Goal: Transaction & Acquisition: Purchase product/service

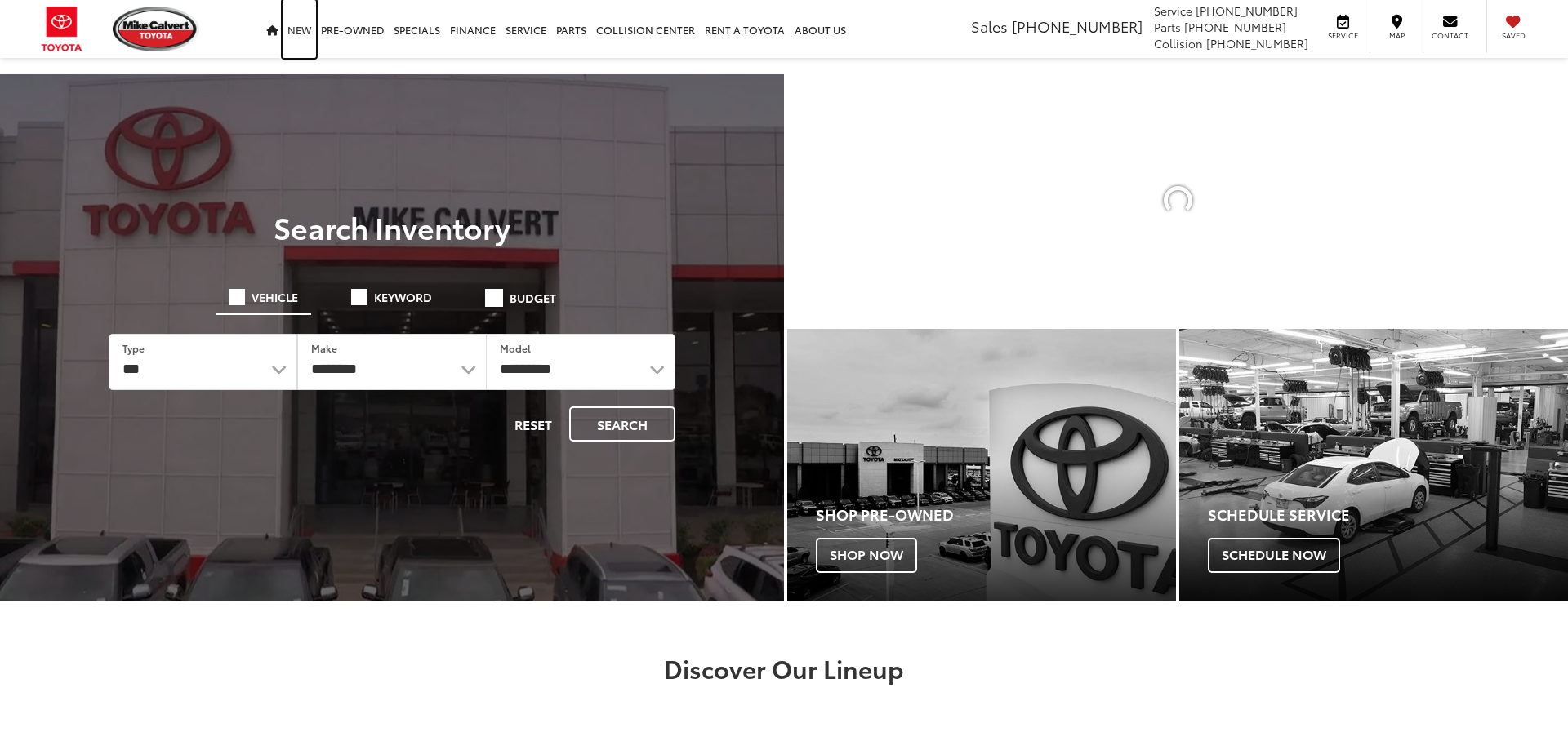
click at [297, 31] on link "New" at bounding box center [299, 29] width 33 height 58
click at [443, 374] on select "********" at bounding box center [391, 362] width 189 height 56
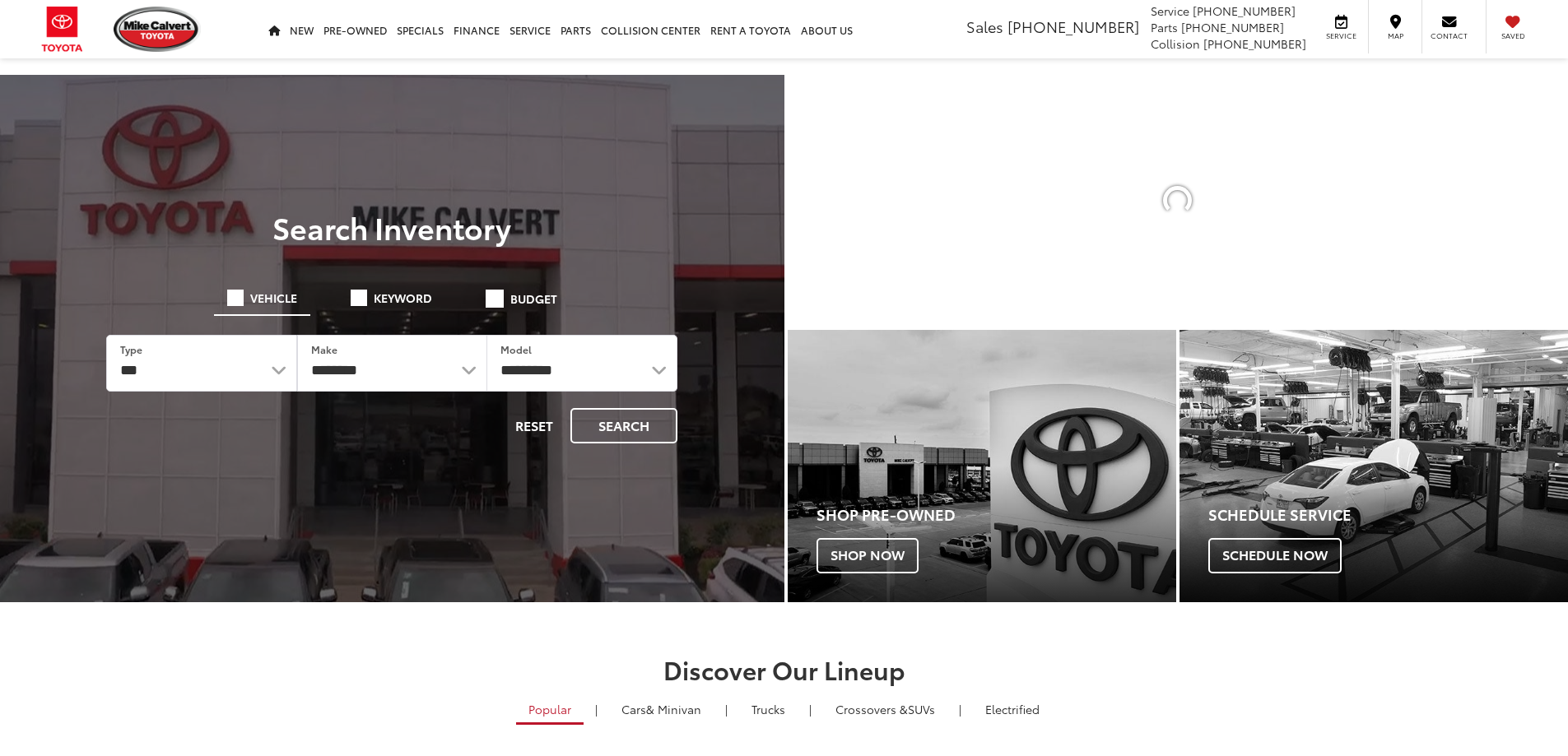
click at [363, 131] on div at bounding box center [392, 453] width 784 height 756
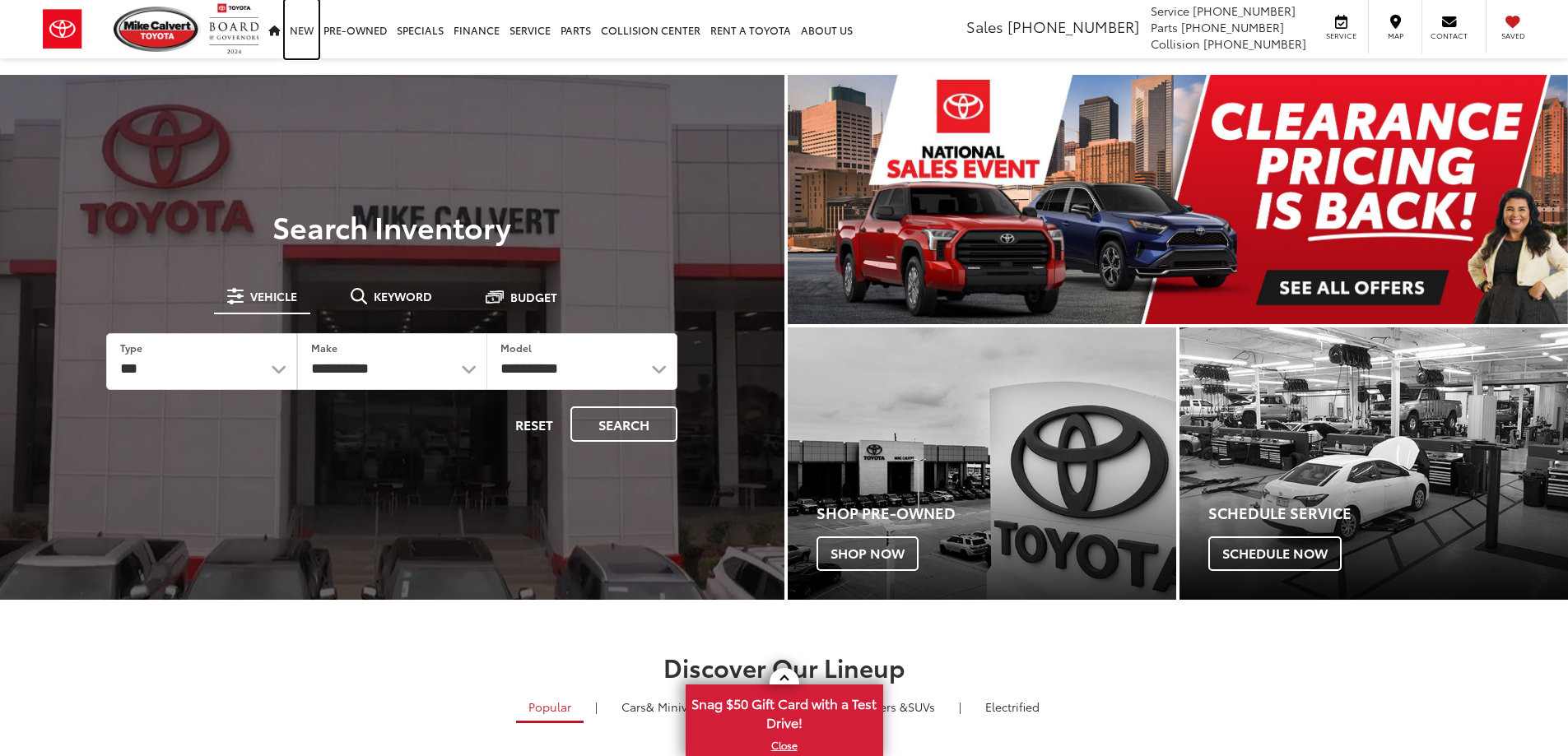
click at [305, 29] on link "New" at bounding box center [301, 29] width 34 height 59
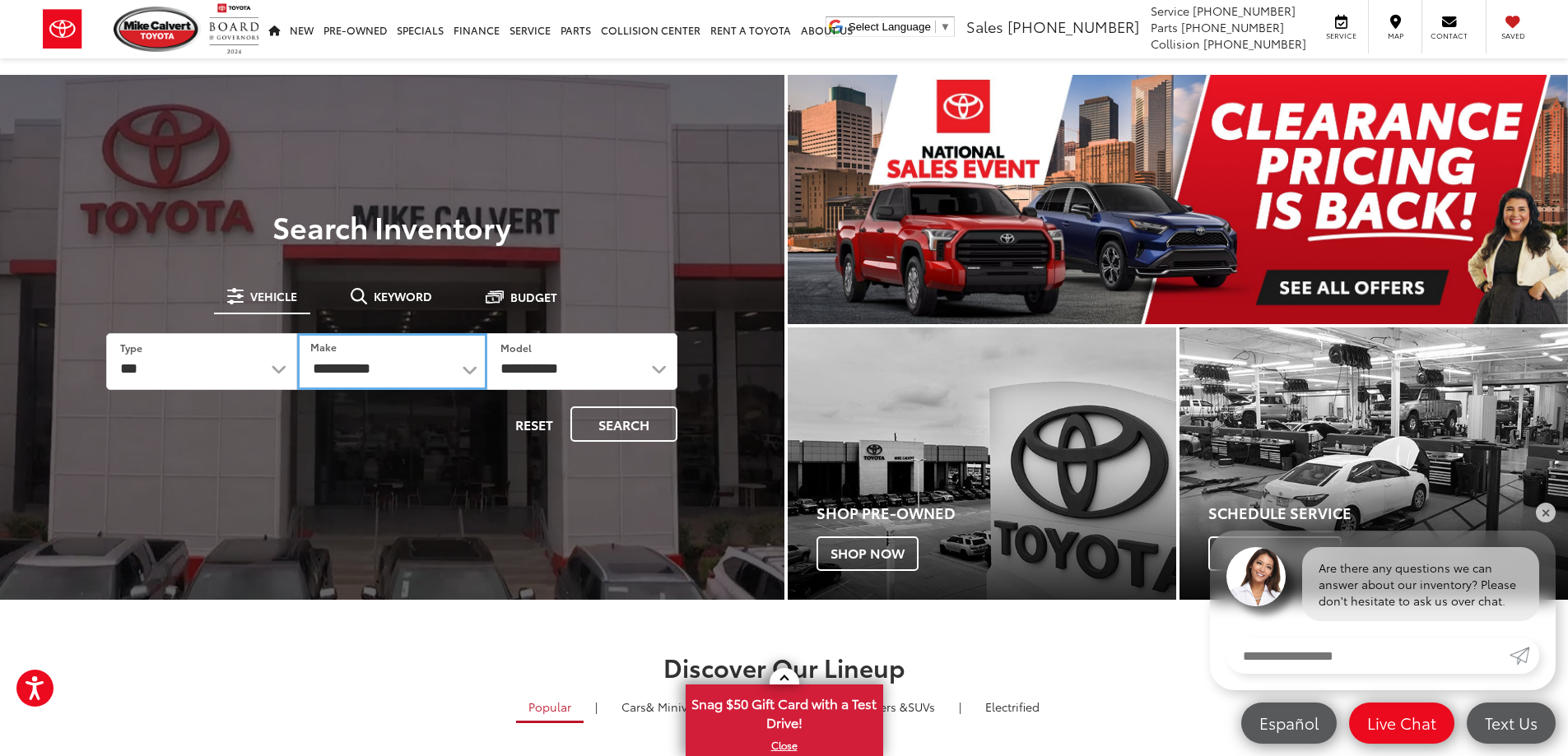
click at [411, 370] on select "**********" at bounding box center [392, 362] width 190 height 57
click at [593, 190] on div at bounding box center [392, 453] width 784 height 756
click at [474, 380] on select "**********" at bounding box center [391, 361] width 189 height 55
select select "******"
click at [297, 333] on select "**********" at bounding box center [392, 362] width 190 height 57
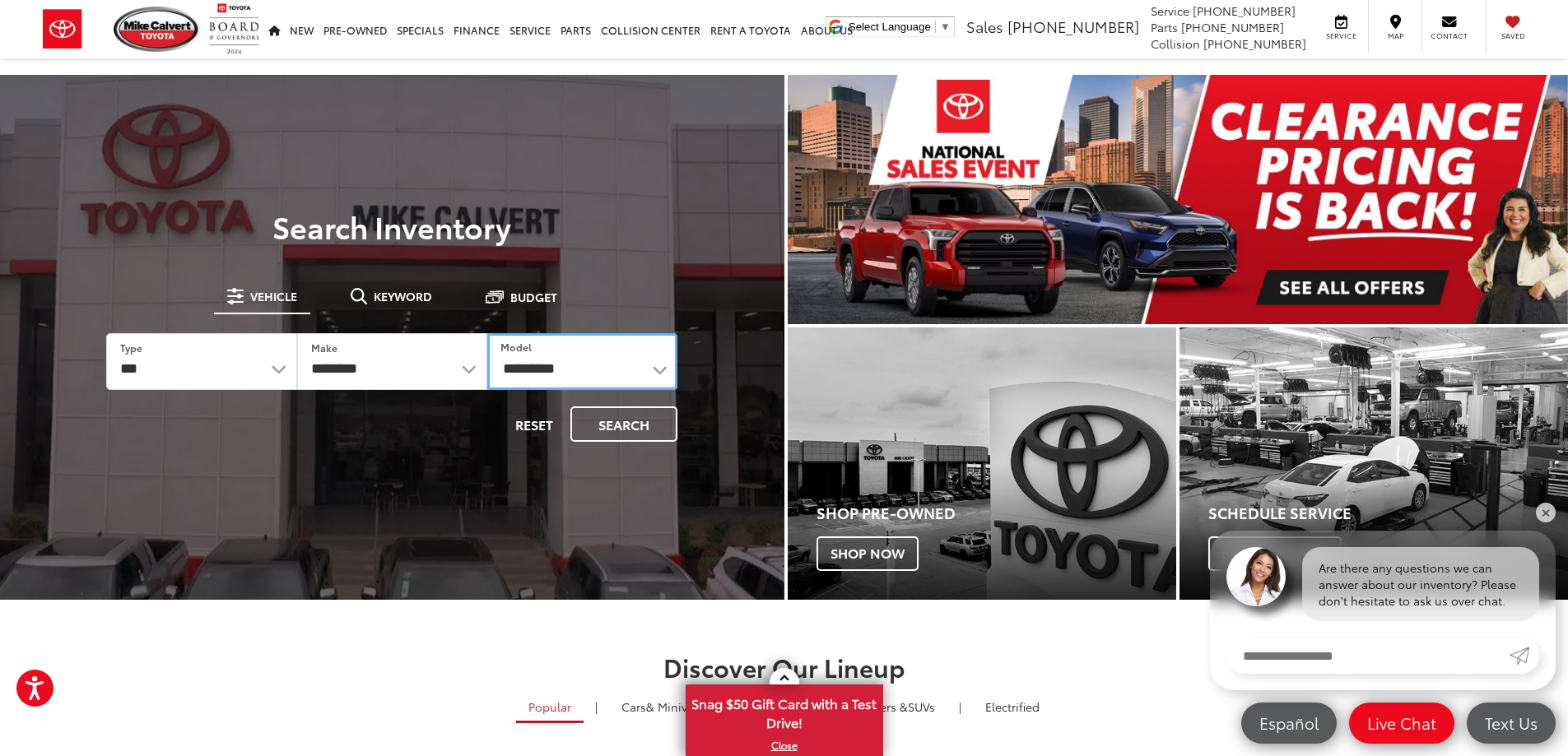
click at [610, 360] on select "**********" at bounding box center [582, 362] width 190 height 57
select select "*******"
click at [487, 333] on select "**********" at bounding box center [582, 362] width 190 height 57
click at [613, 425] on button "Search" at bounding box center [623, 424] width 107 height 35
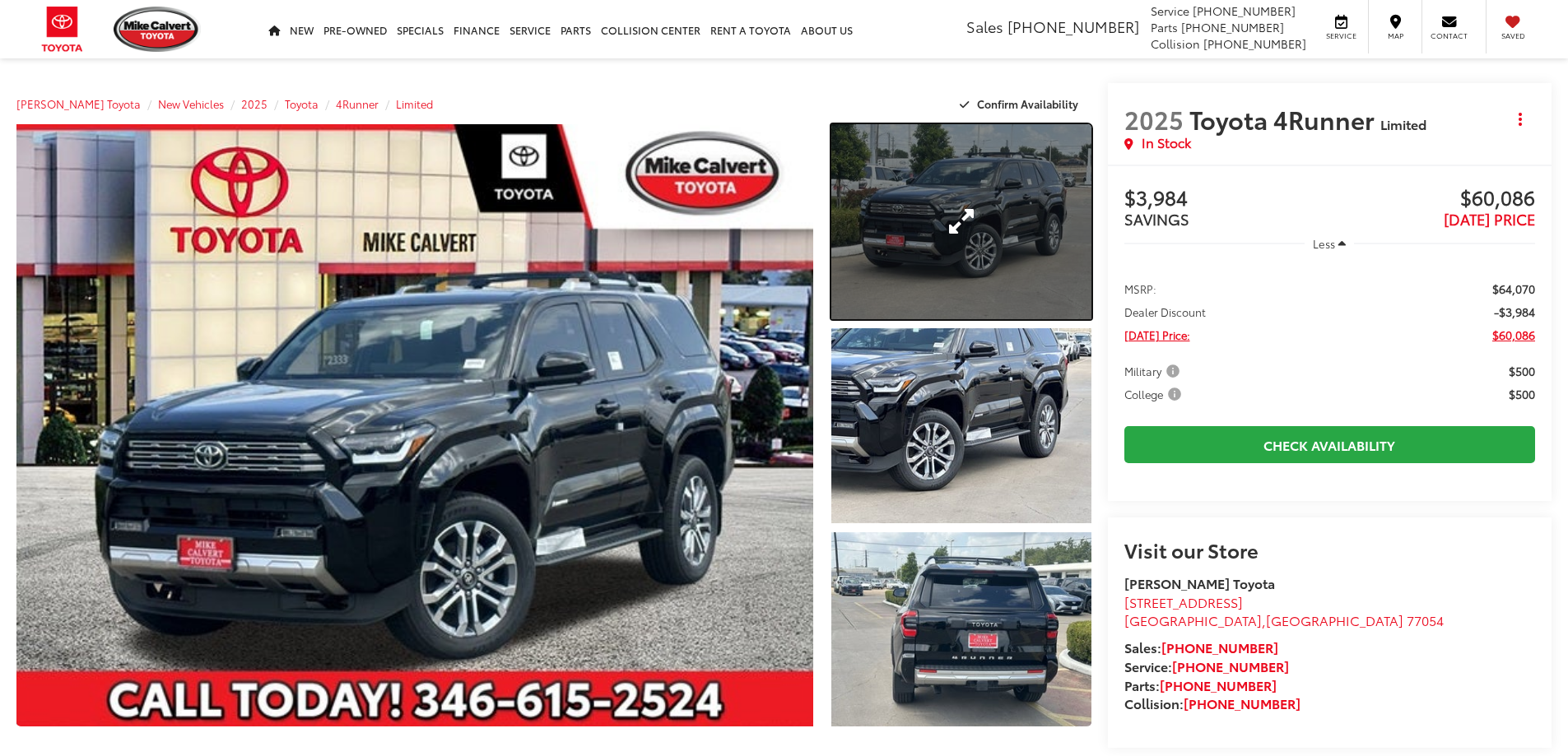
click at [900, 264] on link "Expand Photo 1" at bounding box center [961, 221] width 260 height 195
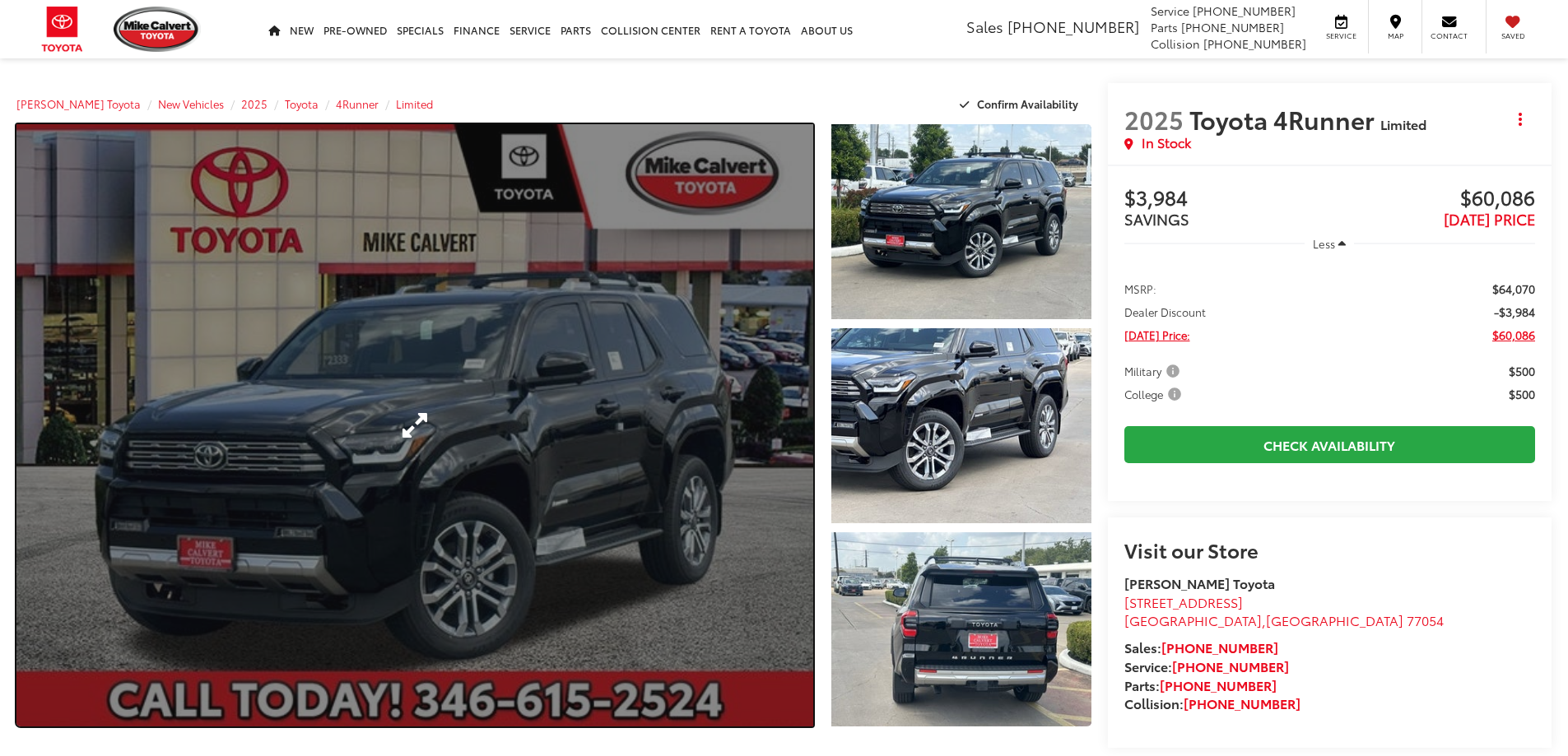
click at [625, 416] on link "Expand Photo 0" at bounding box center [414, 425] width 796 height 603
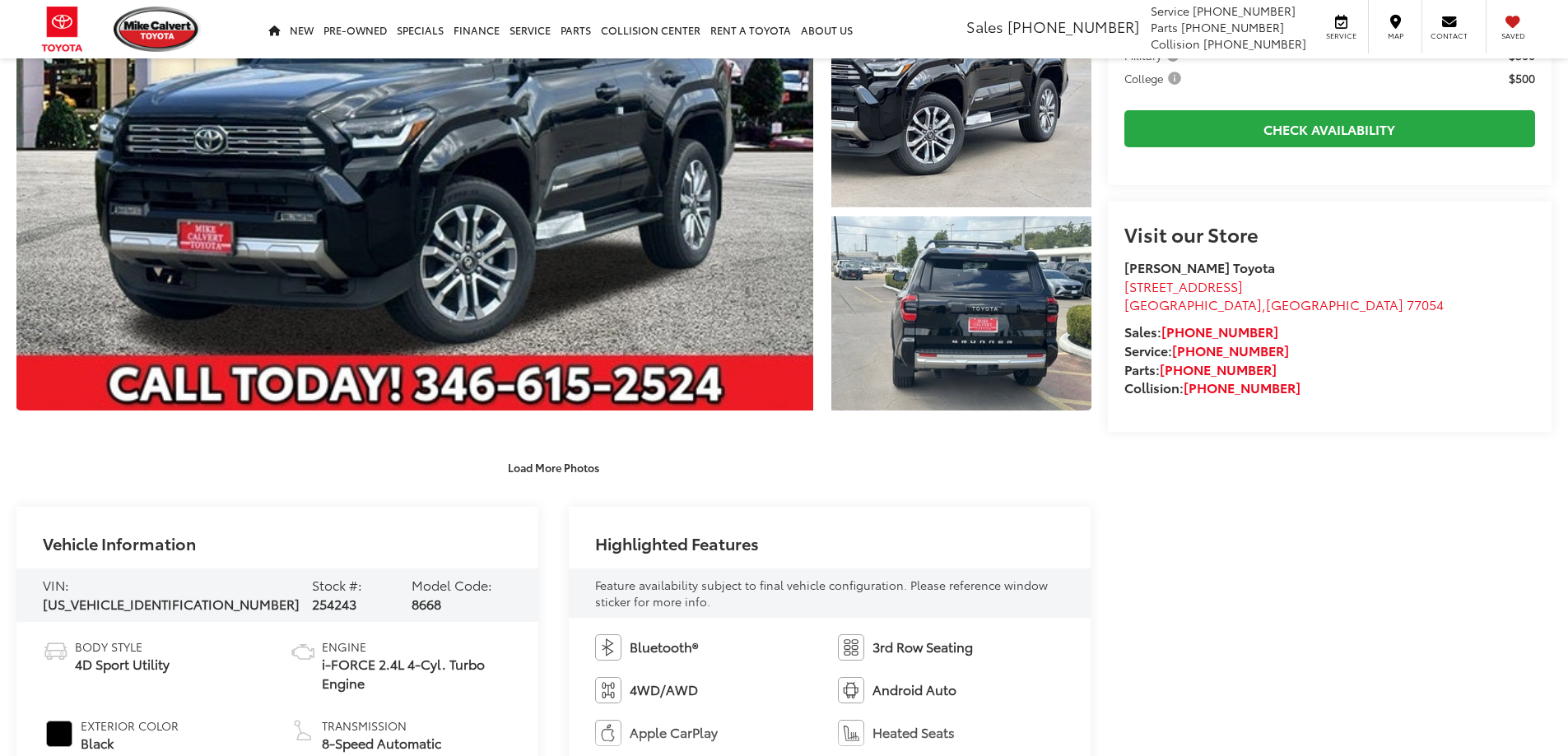
scroll to position [329, 0]
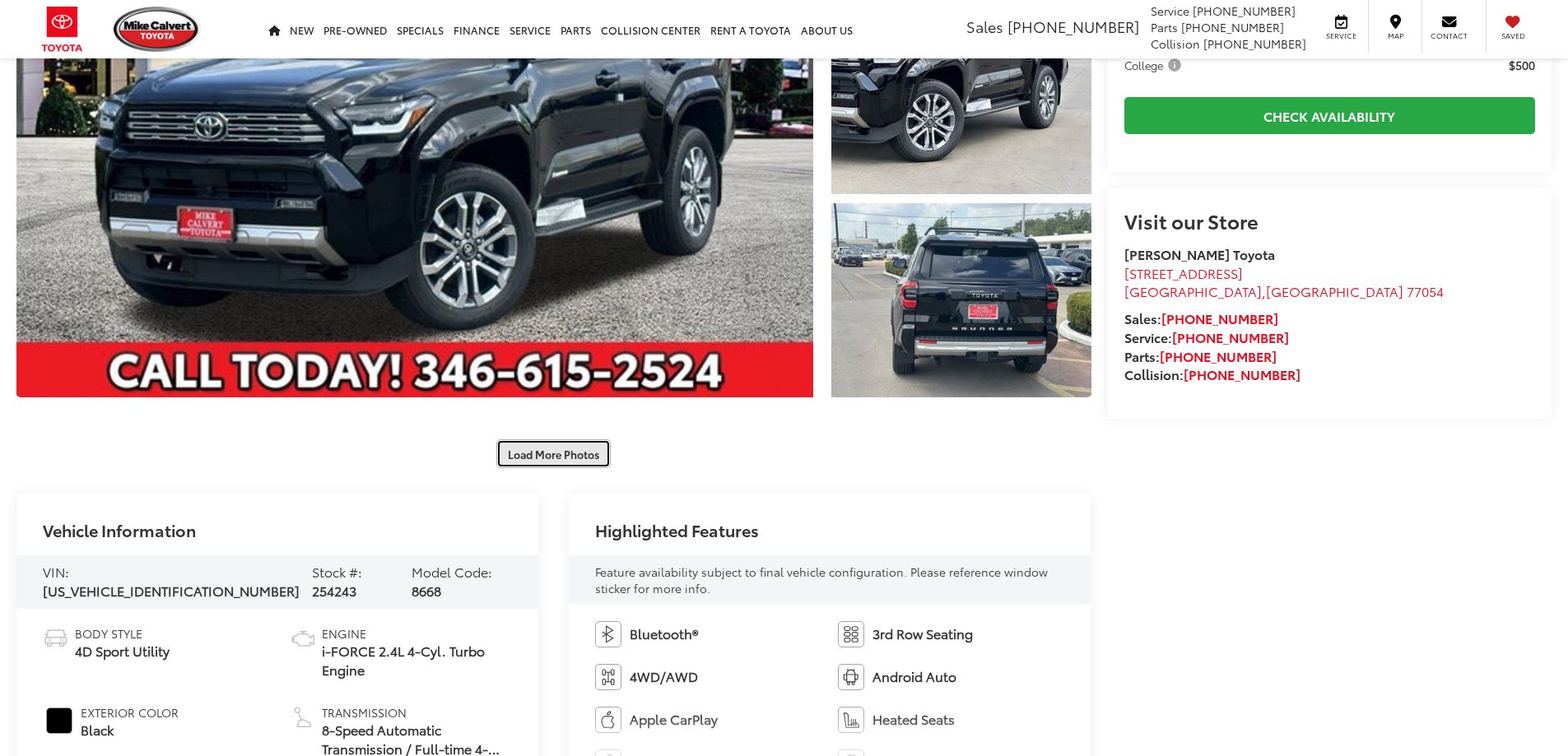
click at [524, 454] on button "Load More Photos" at bounding box center [553, 453] width 115 height 28
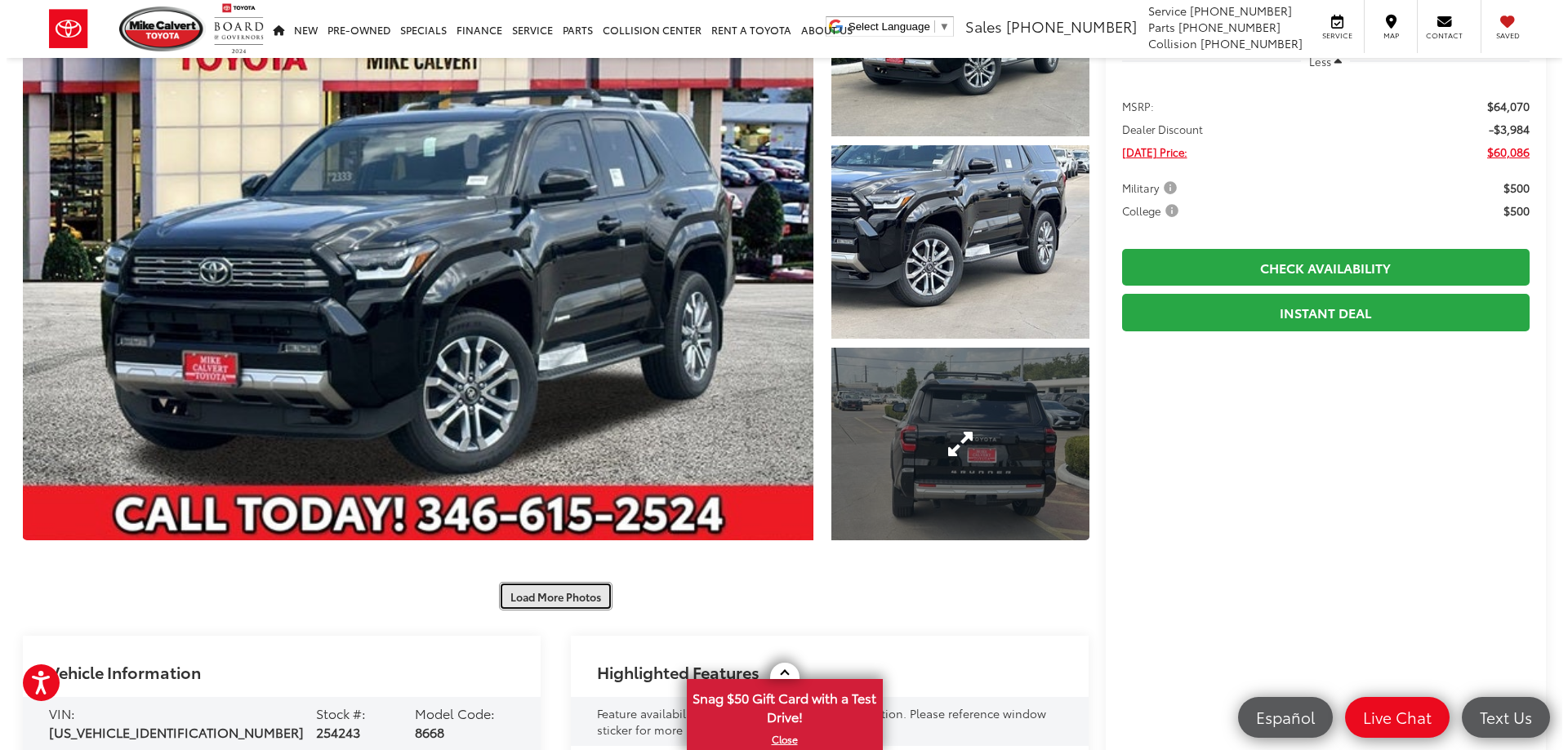
scroll to position [82, 0]
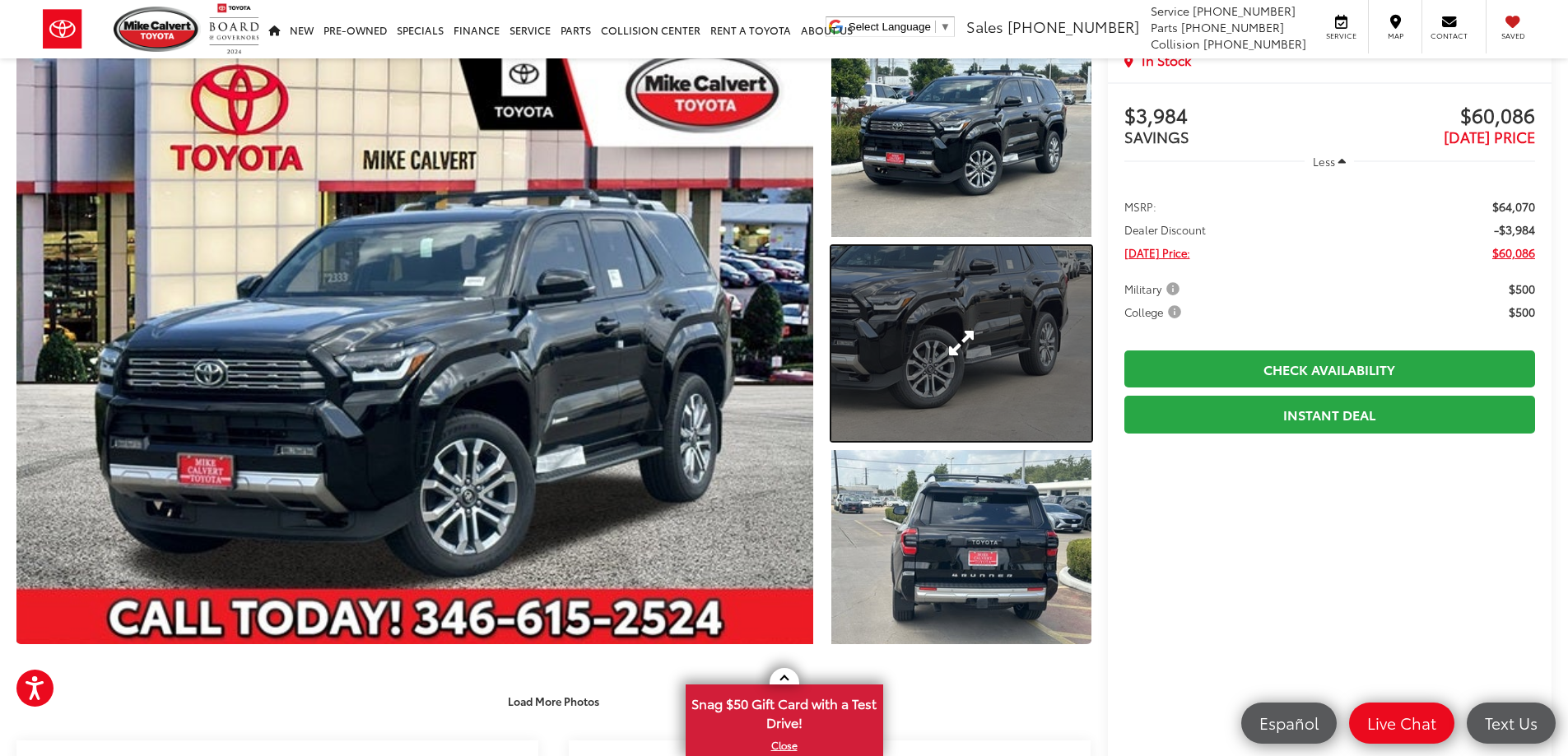
click at [1014, 296] on link "Expand Photo 2" at bounding box center [961, 344] width 260 height 195
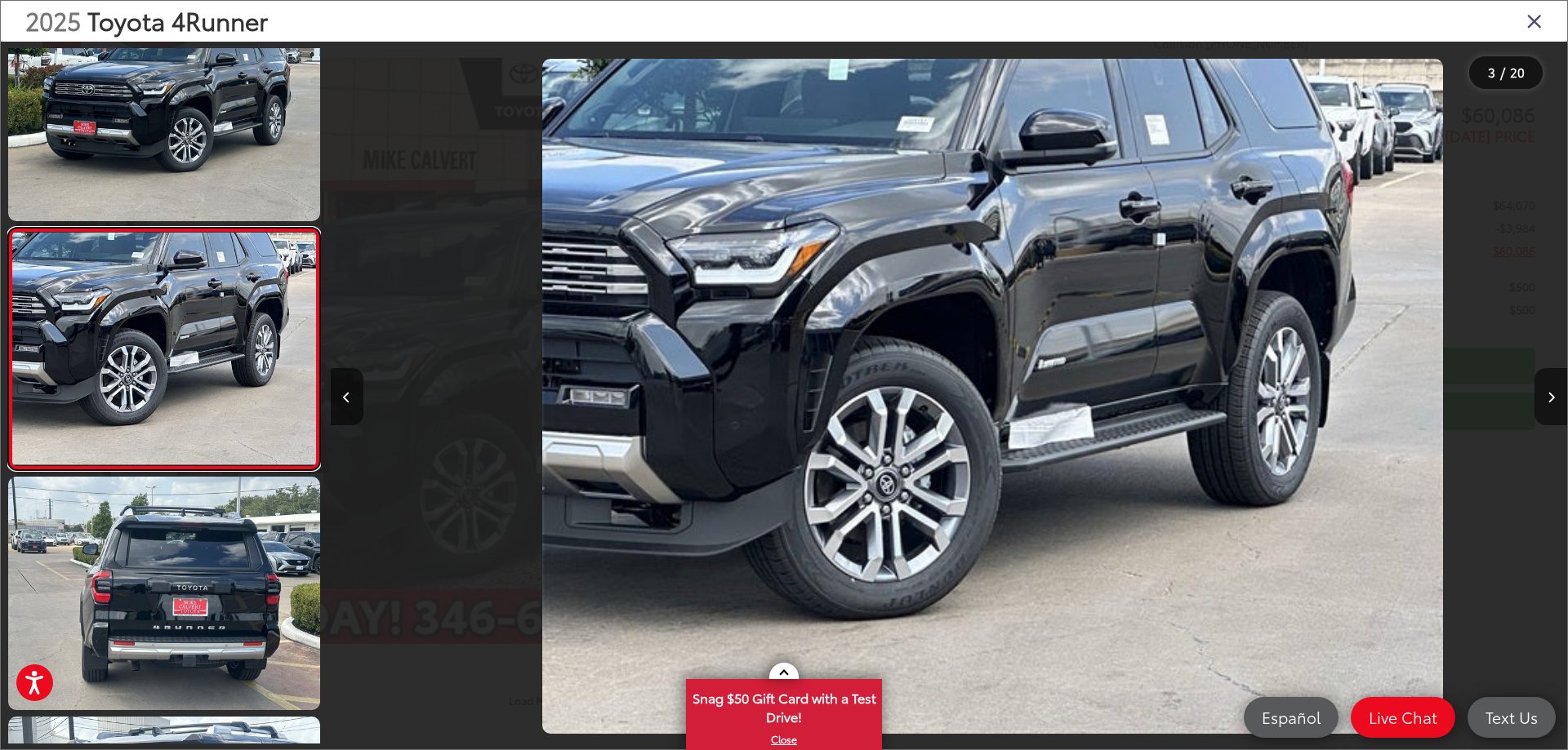
scroll to position [0, 2474]
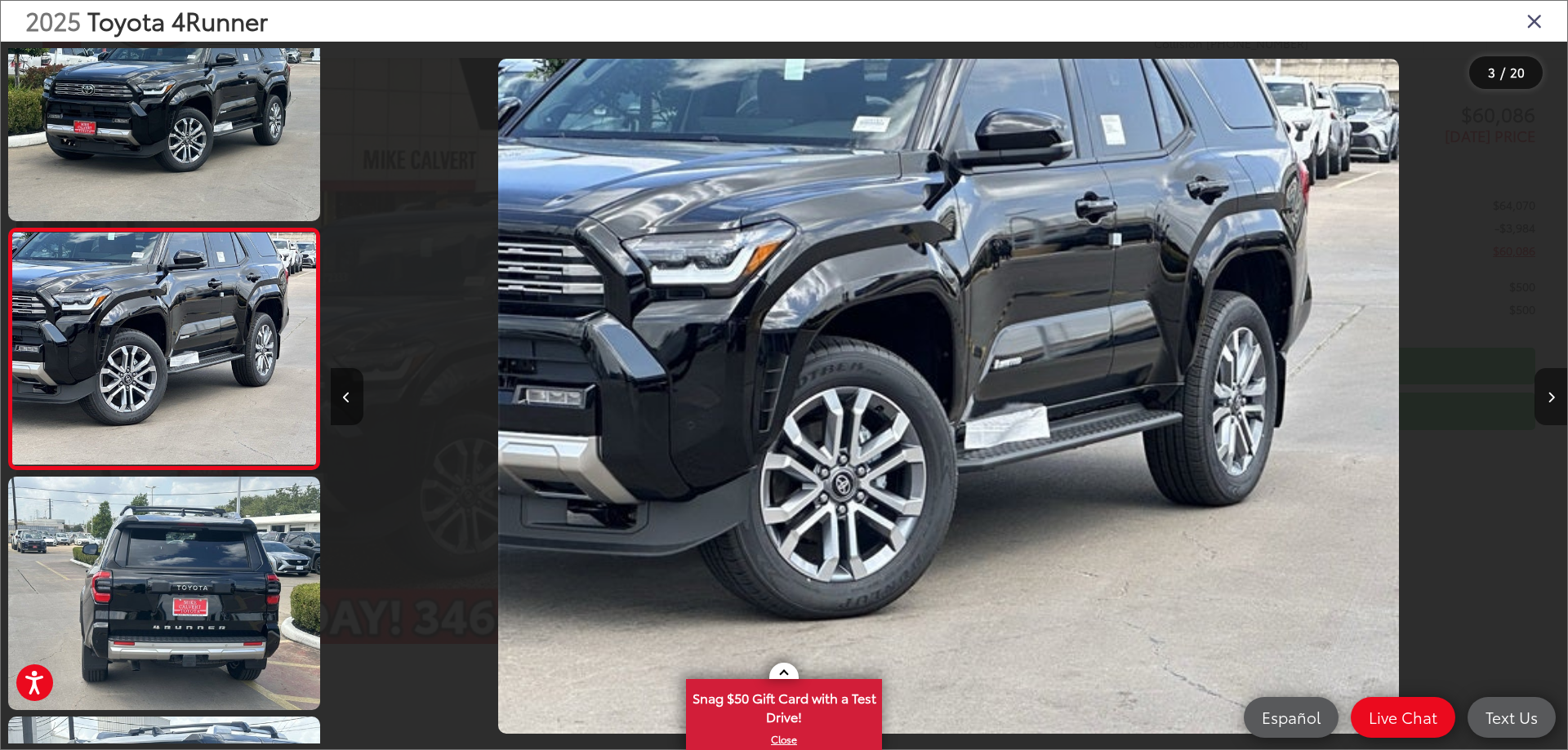
click at [1554, 396] on icon "Next image" at bounding box center [1551, 397] width 8 height 11
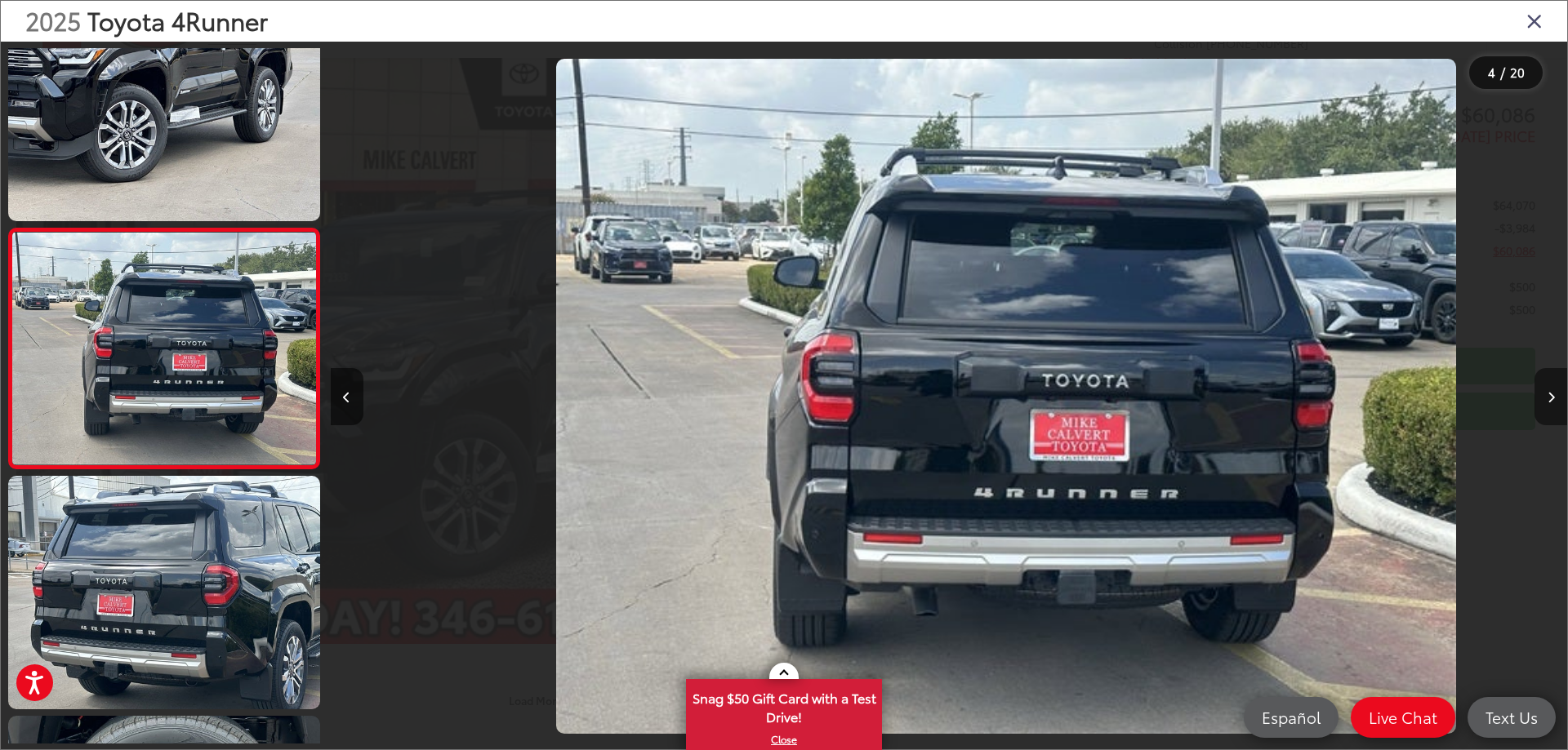
scroll to position [0, 3711]
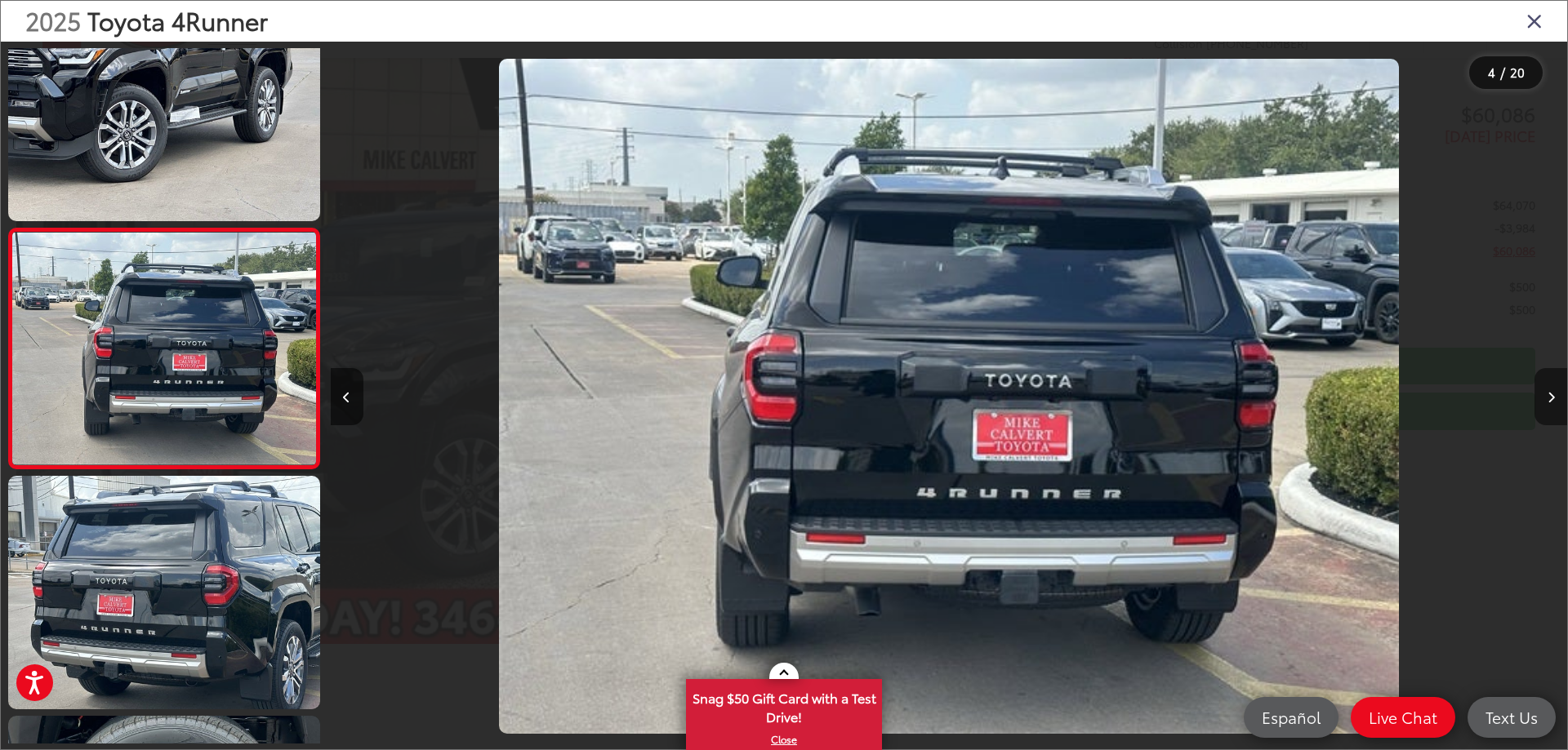
click at [1550, 406] on button "Next image" at bounding box center [1551, 396] width 32 height 57
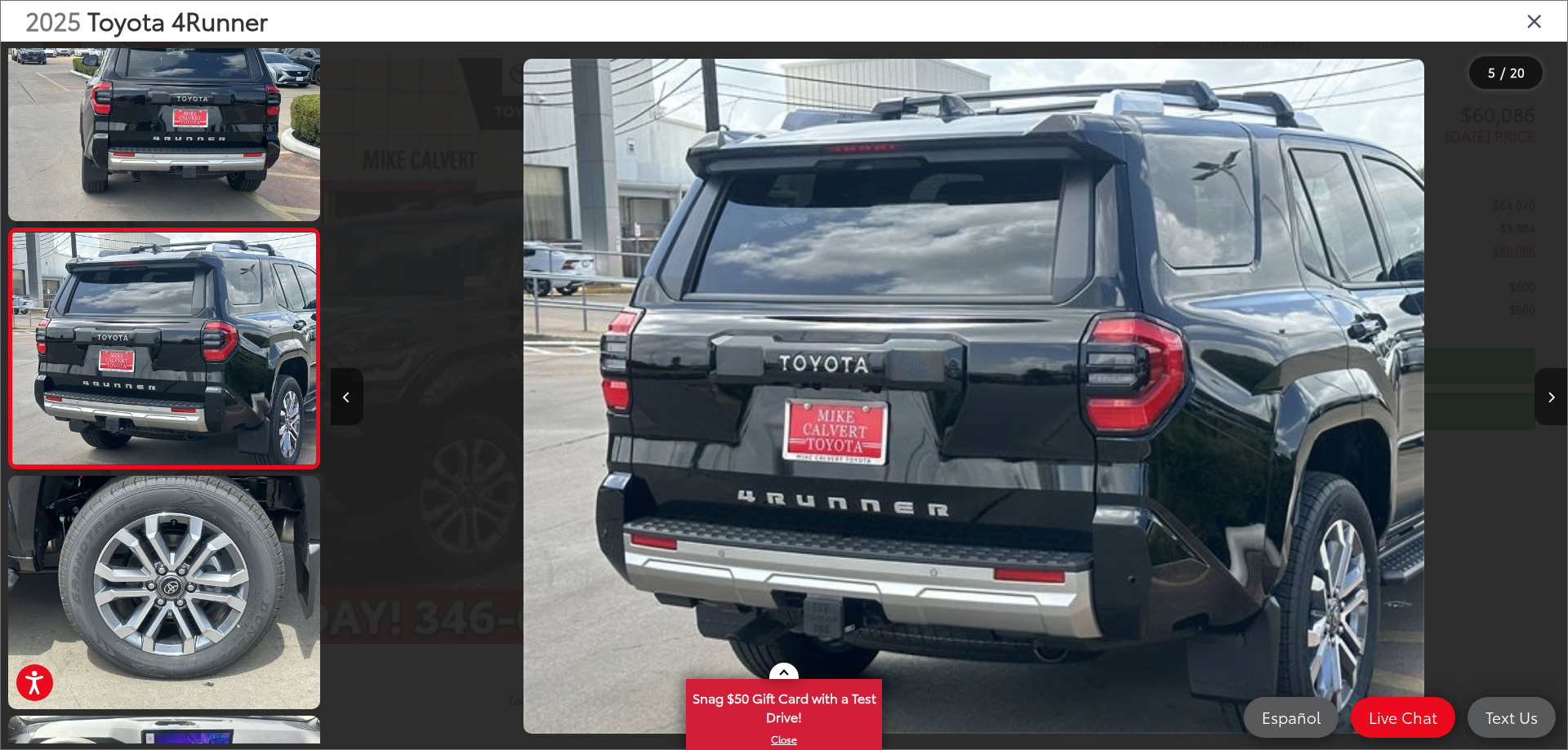
scroll to position [0, 4948]
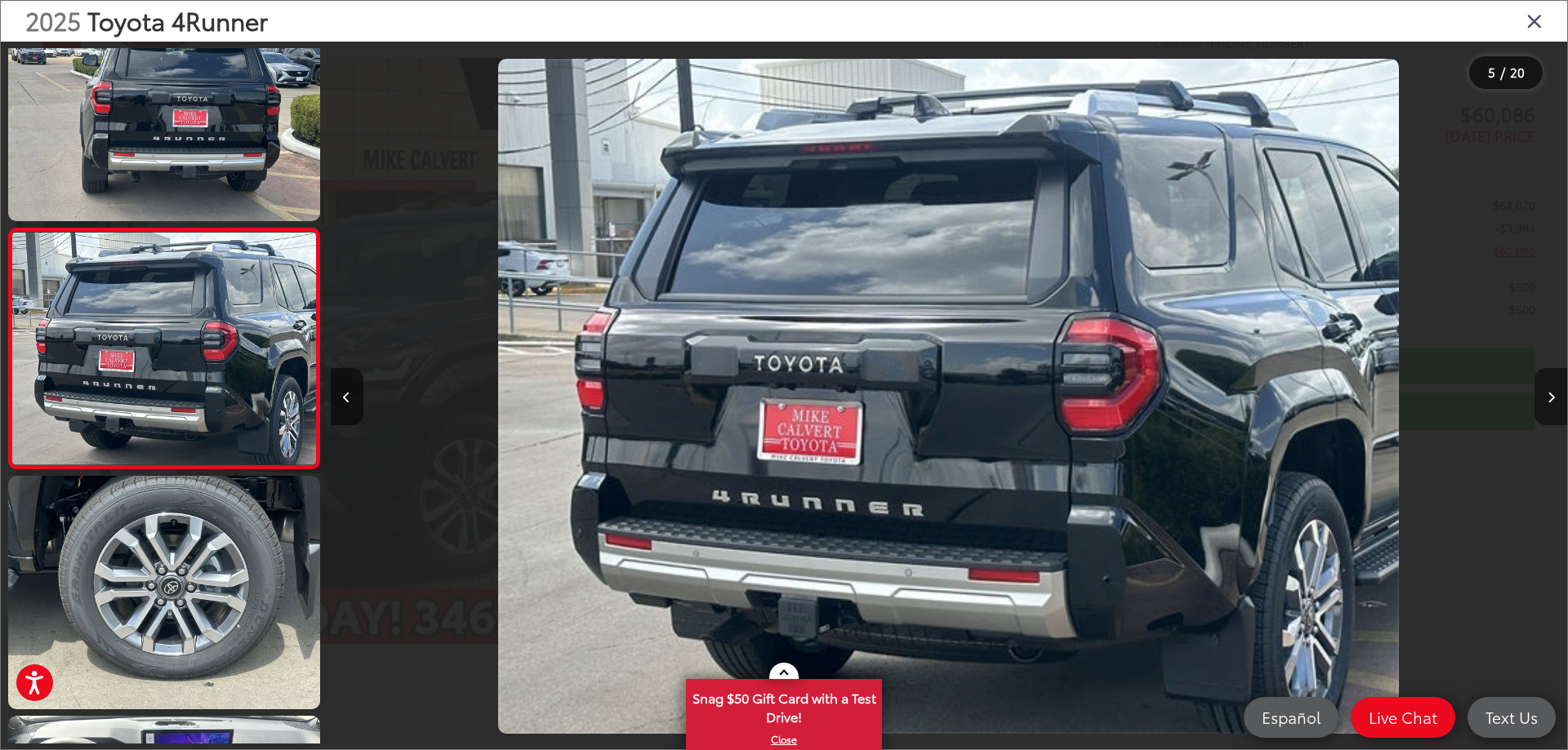
click at [1550, 406] on button "Next image" at bounding box center [1551, 396] width 32 height 57
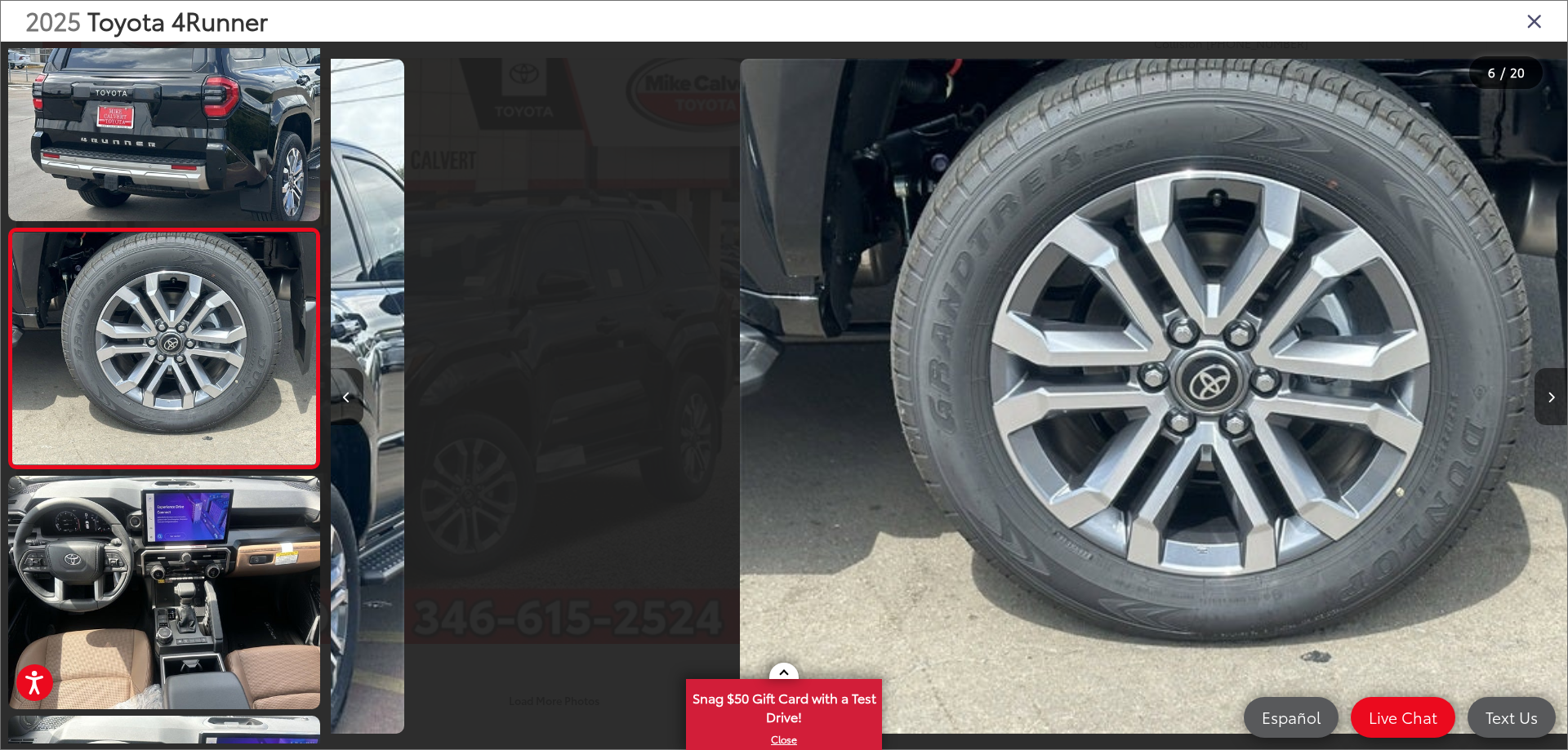
scroll to position [0, 6185]
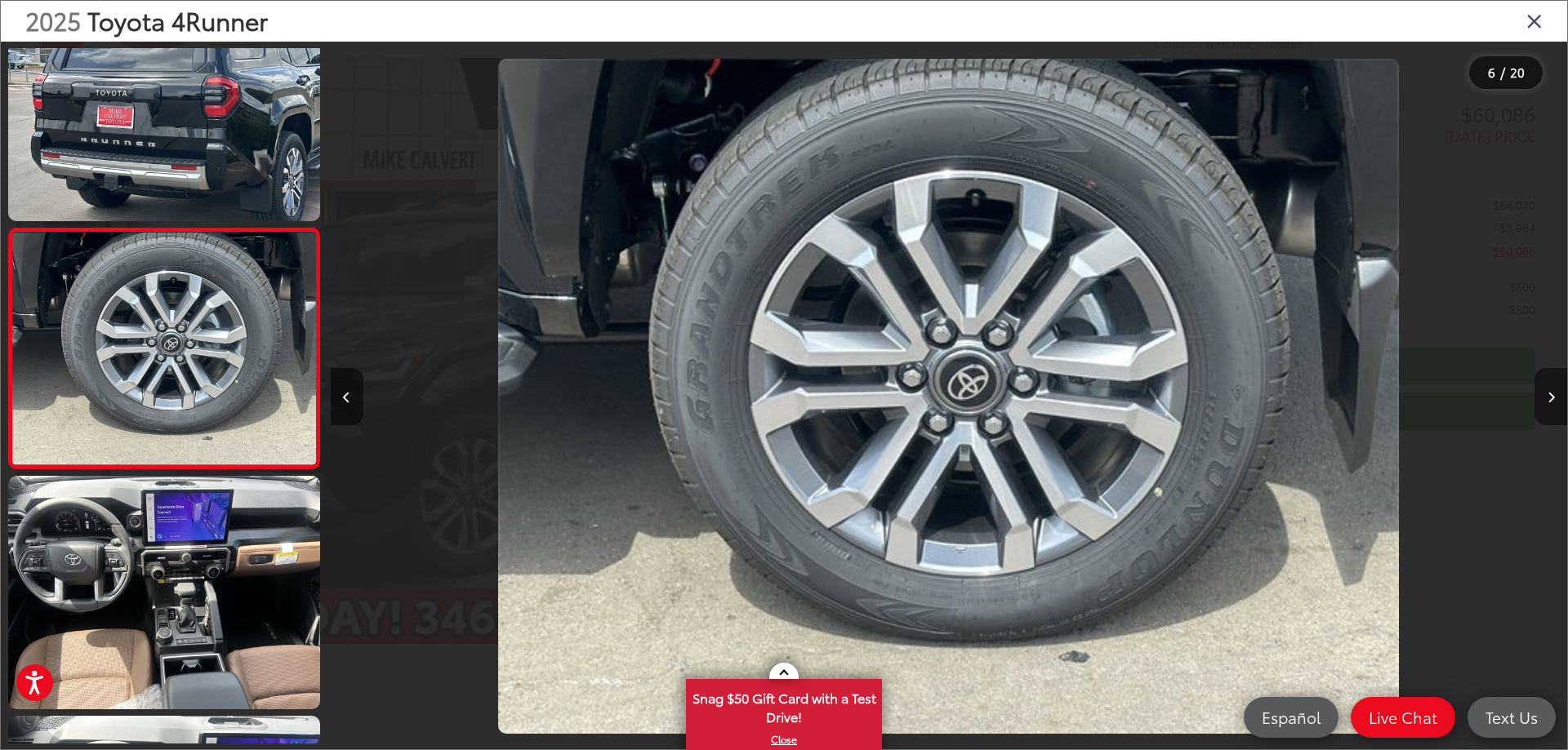
click at [1550, 406] on button "Next image" at bounding box center [1551, 396] width 32 height 57
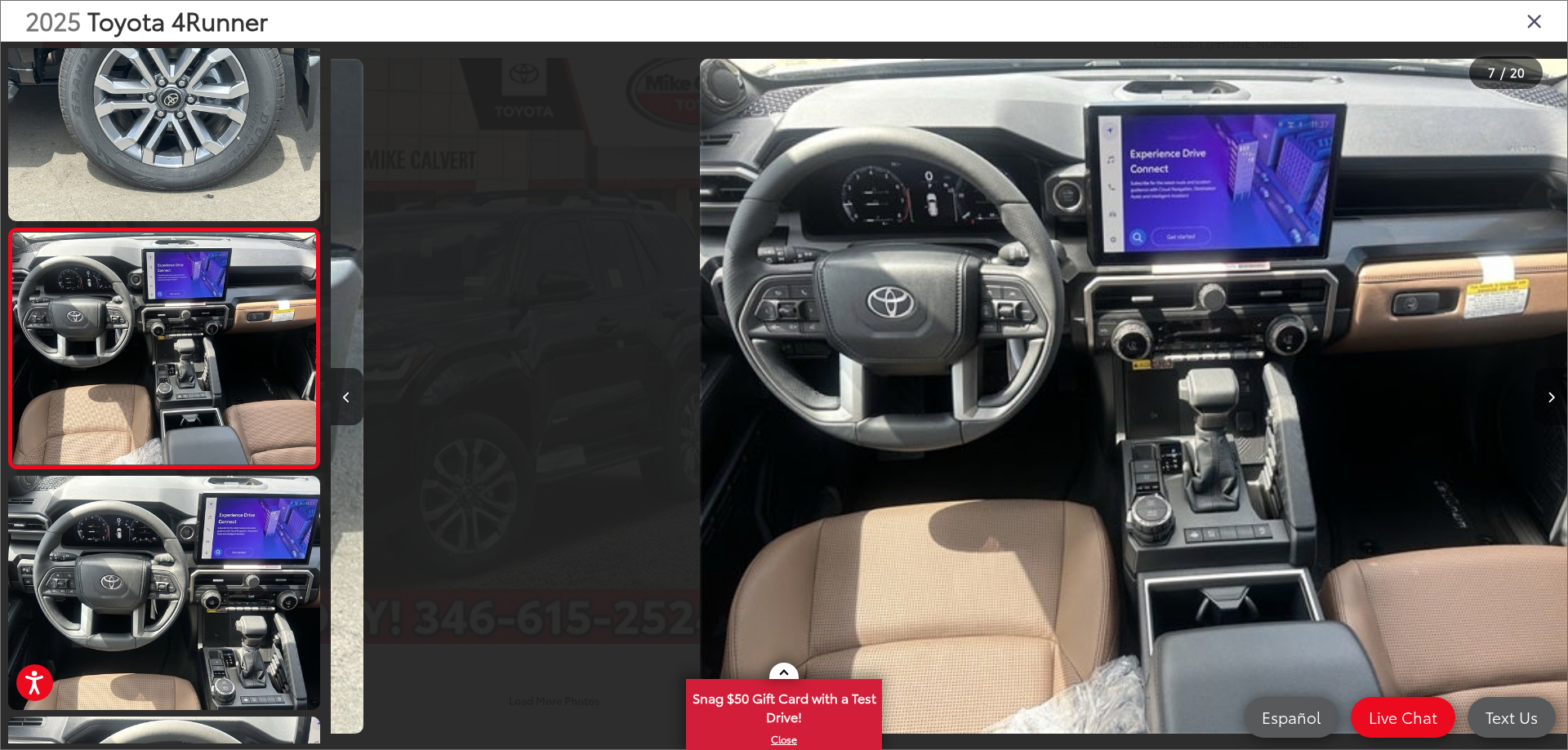
scroll to position [0, 0]
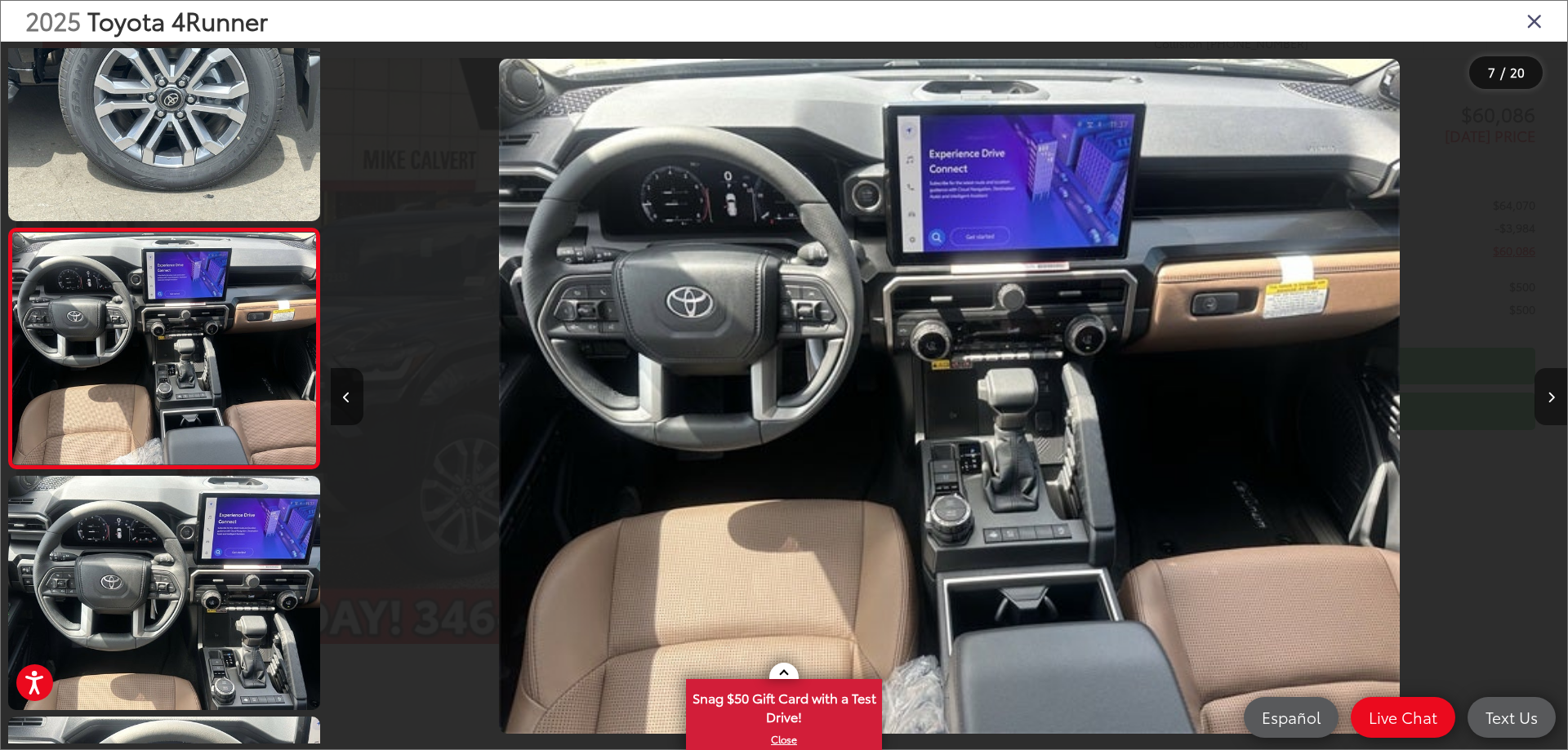
click at [1550, 406] on button "Next image" at bounding box center [1551, 396] width 32 height 57
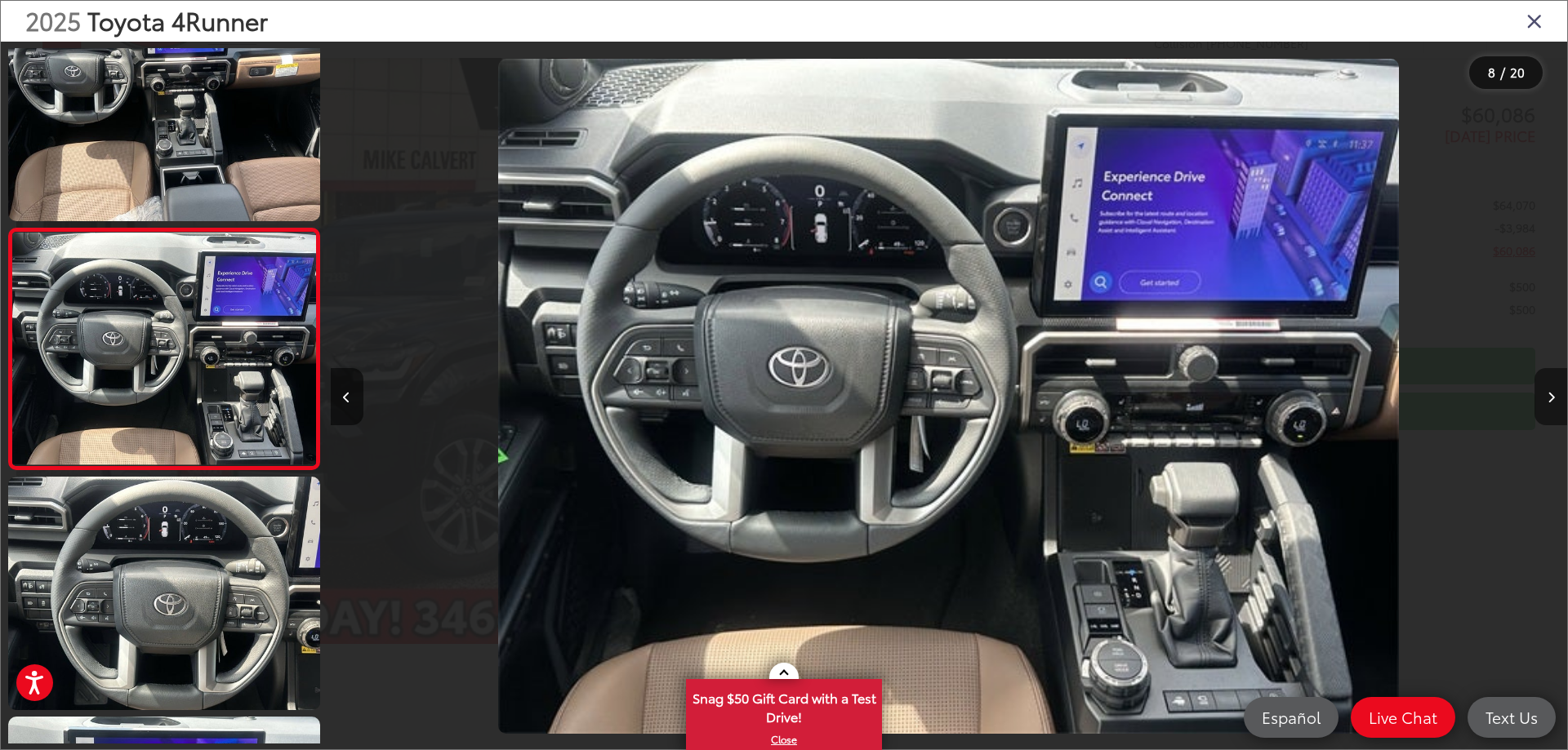
click at [1550, 406] on button "Next image" at bounding box center [1551, 396] width 32 height 57
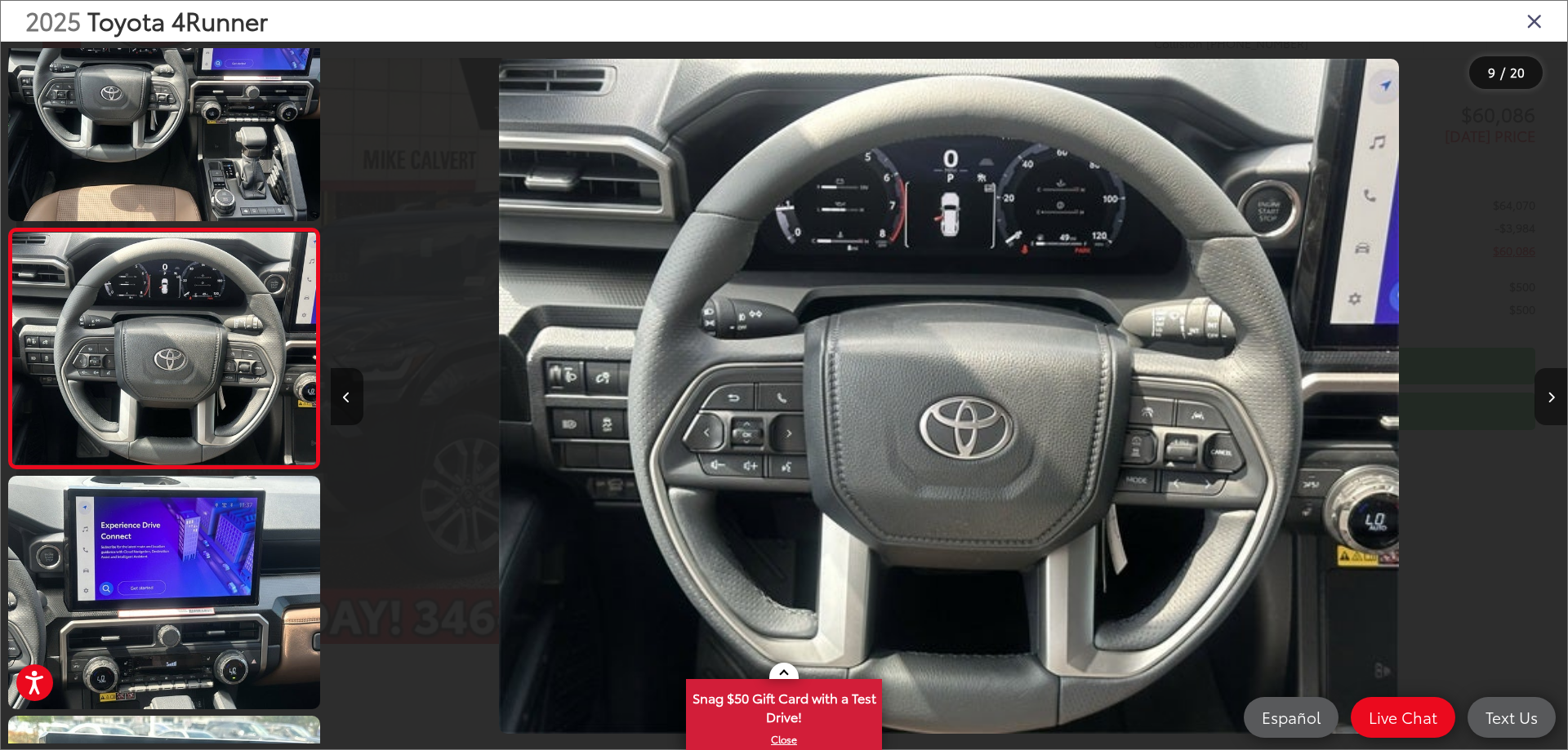
click at [1550, 406] on button "Next image" at bounding box center [1551, 396] width 32 height 57
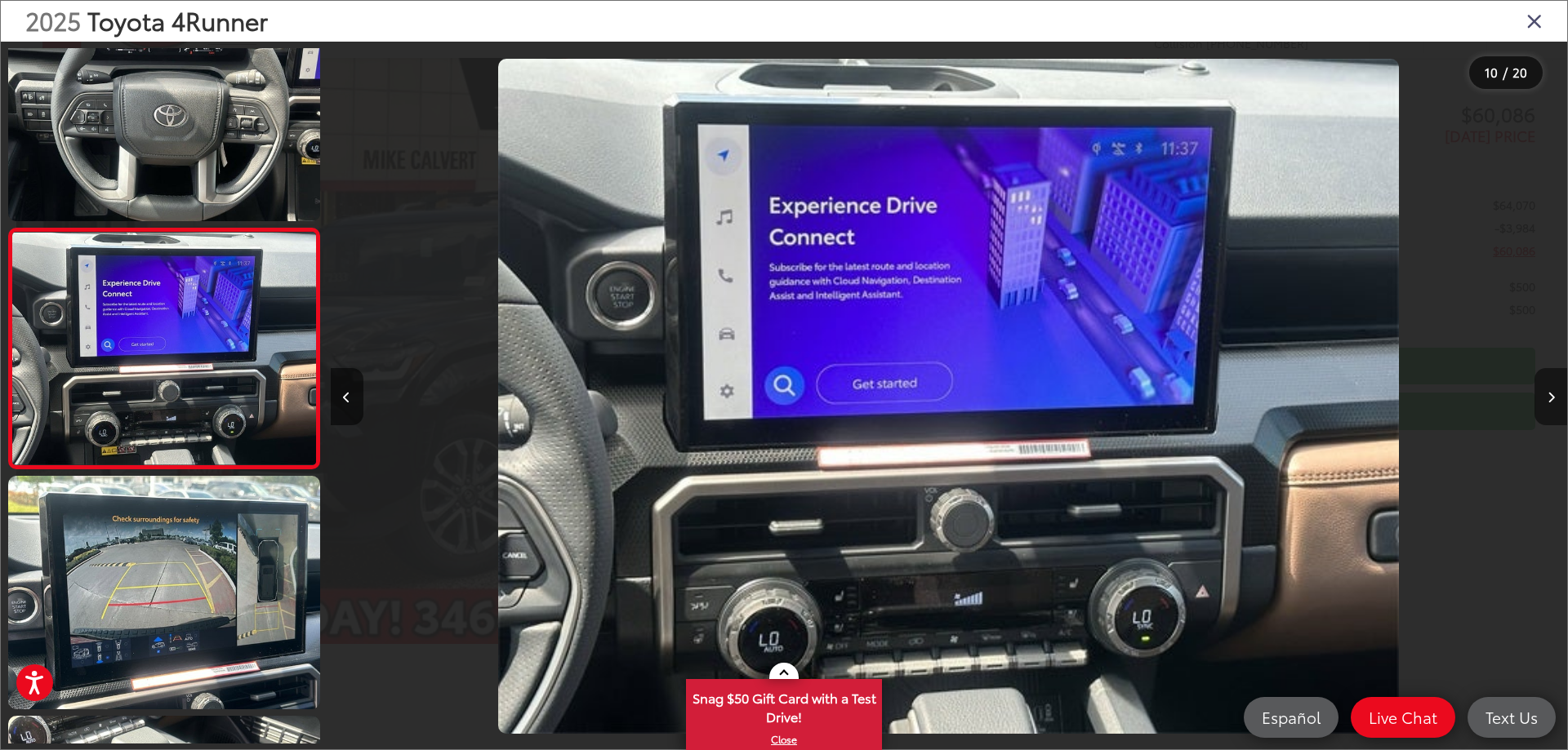
click at [1550, 406] on button "Next image" at bounding box center [1551, 396] width 32 height 57
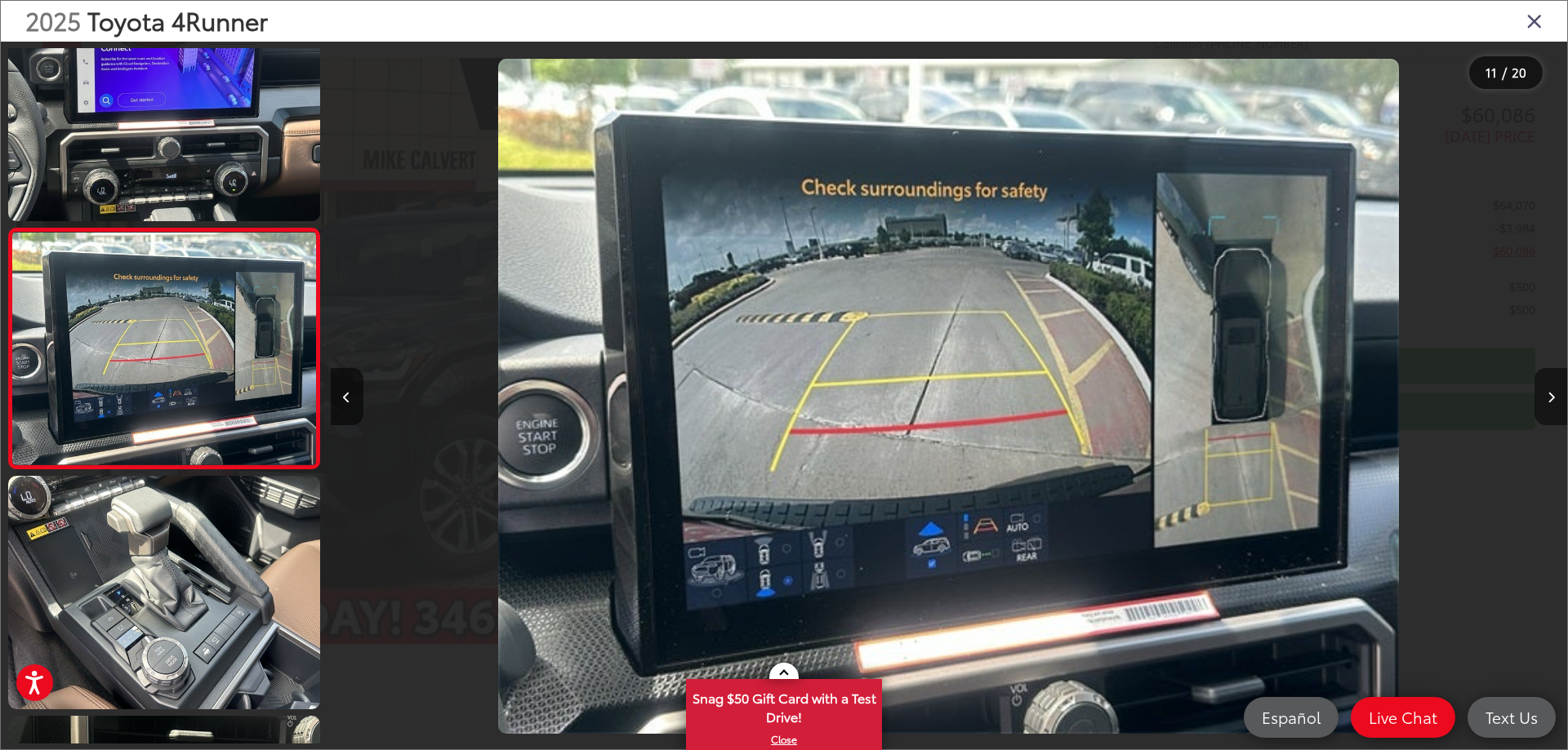
click at [1550, 406] on button "Next image" at bounding box center [1551, 396] width 32 height 57
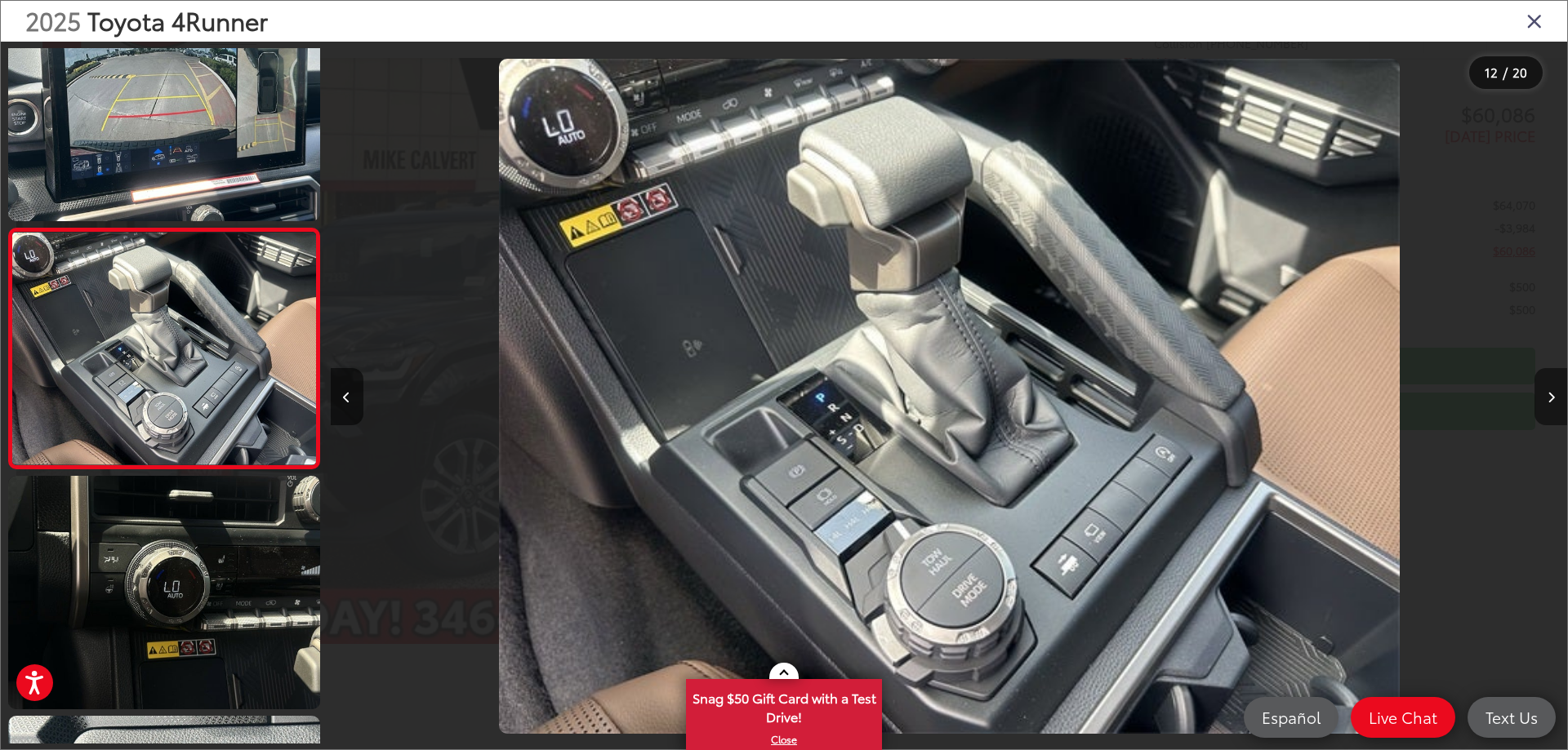
click at [1550, 406] on button "Next image" at bounding box center [1551, 396] width 32 height 57
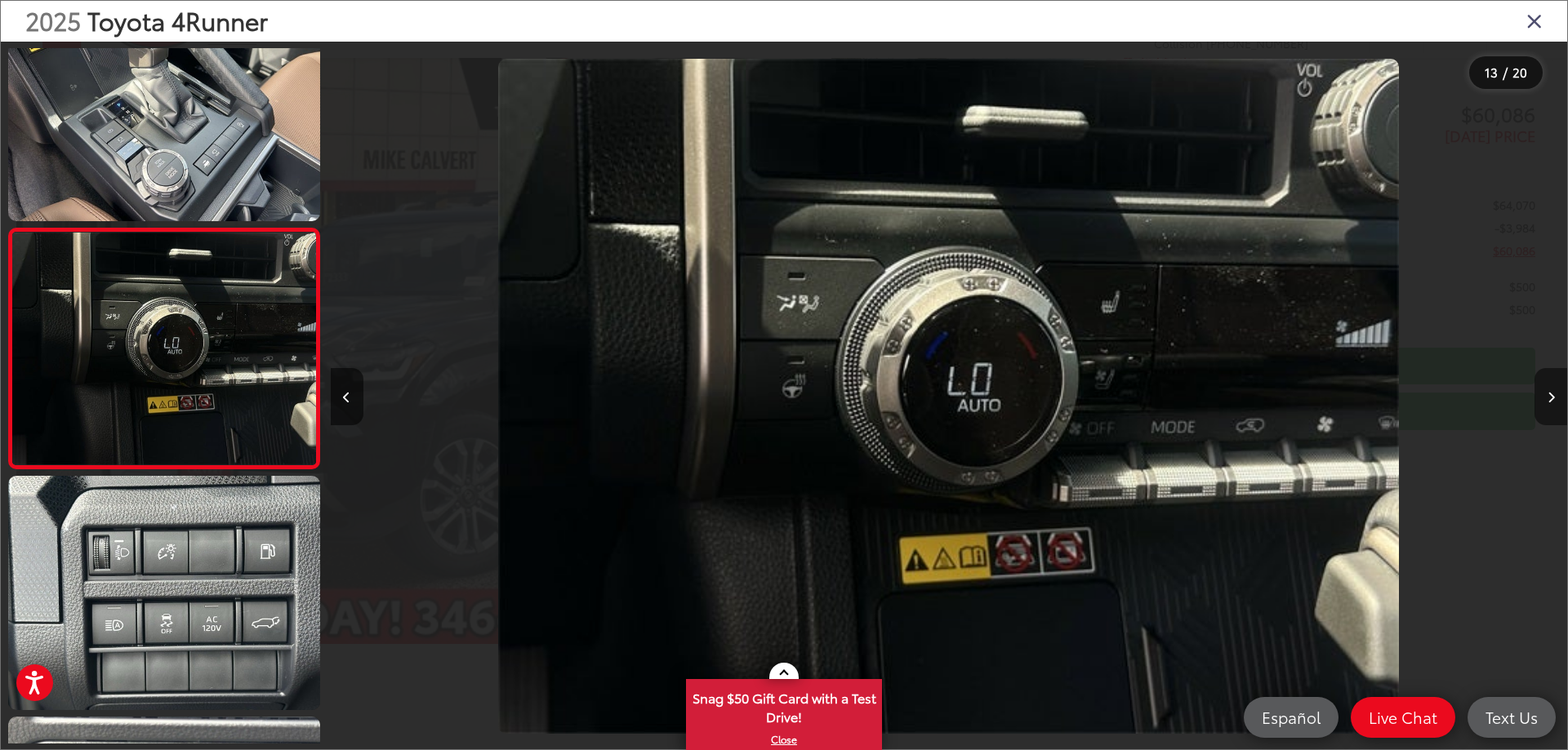
click at [1550, 406] on button "Next image" at bounding box center [1551, 396] width 32 height 57
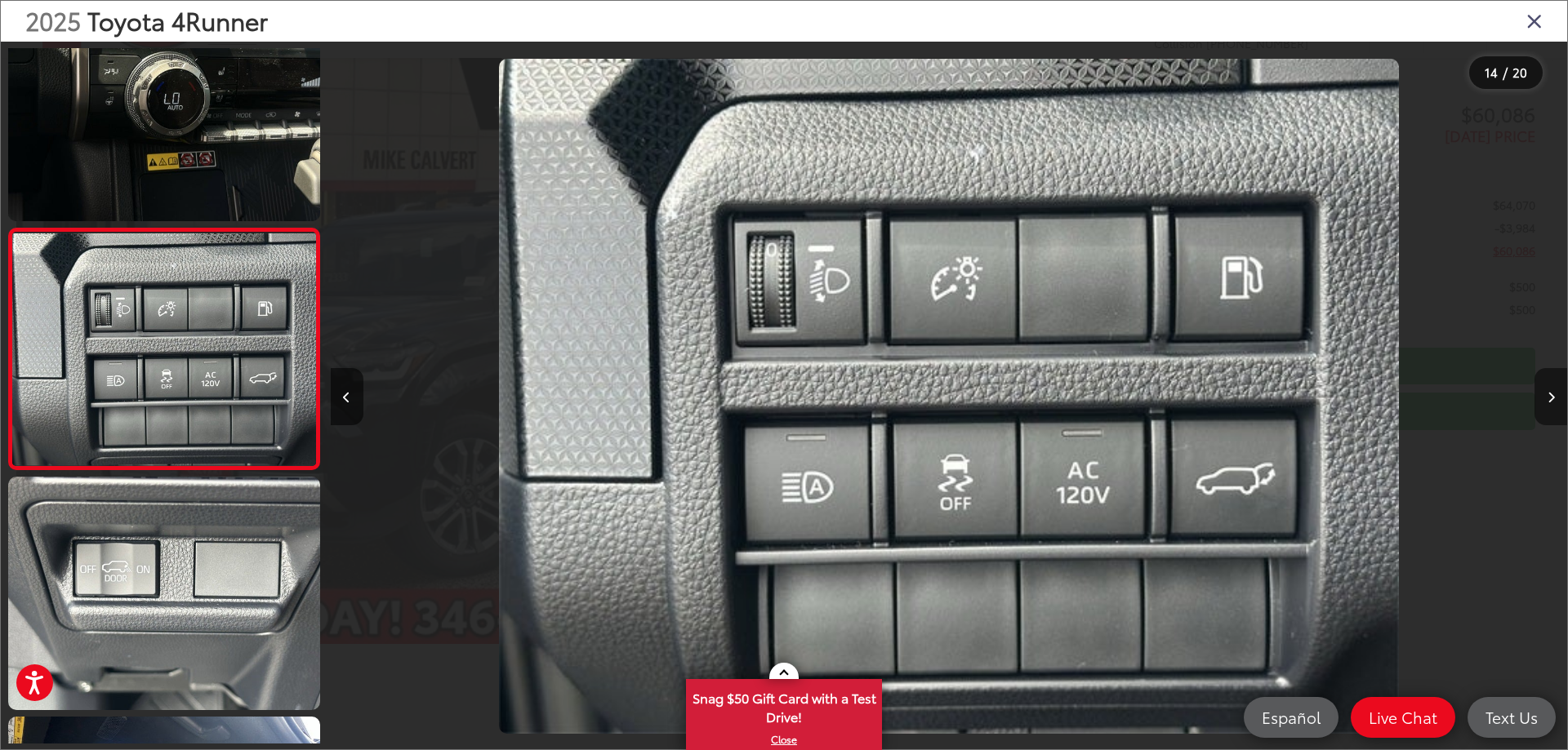
click at [1550, 406] on button "Next image" at bounding box center [1551, 396] width 32 height 57
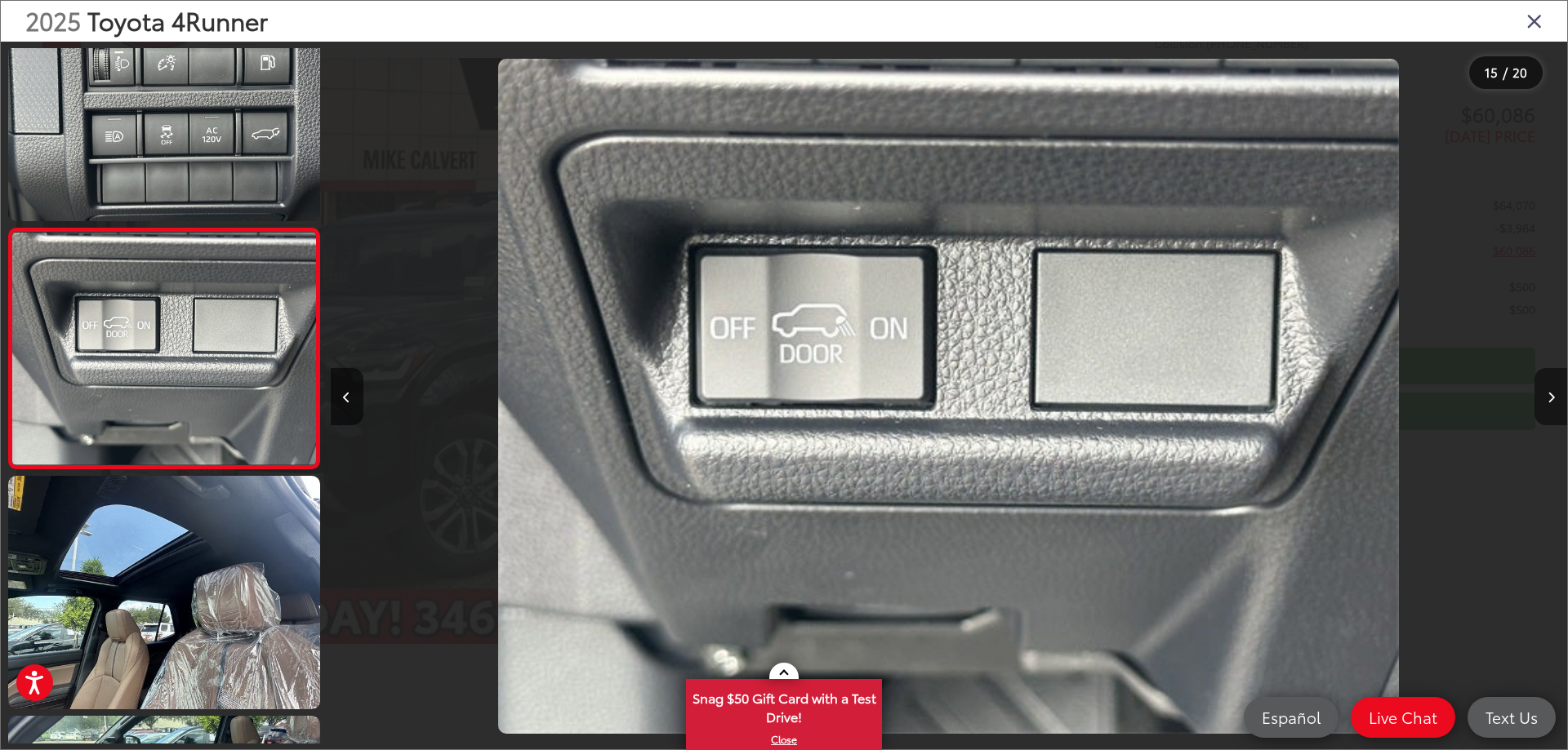
click at [1550, 406] on button "Next image" at bounding box center [1551, 396] width 32 height 57
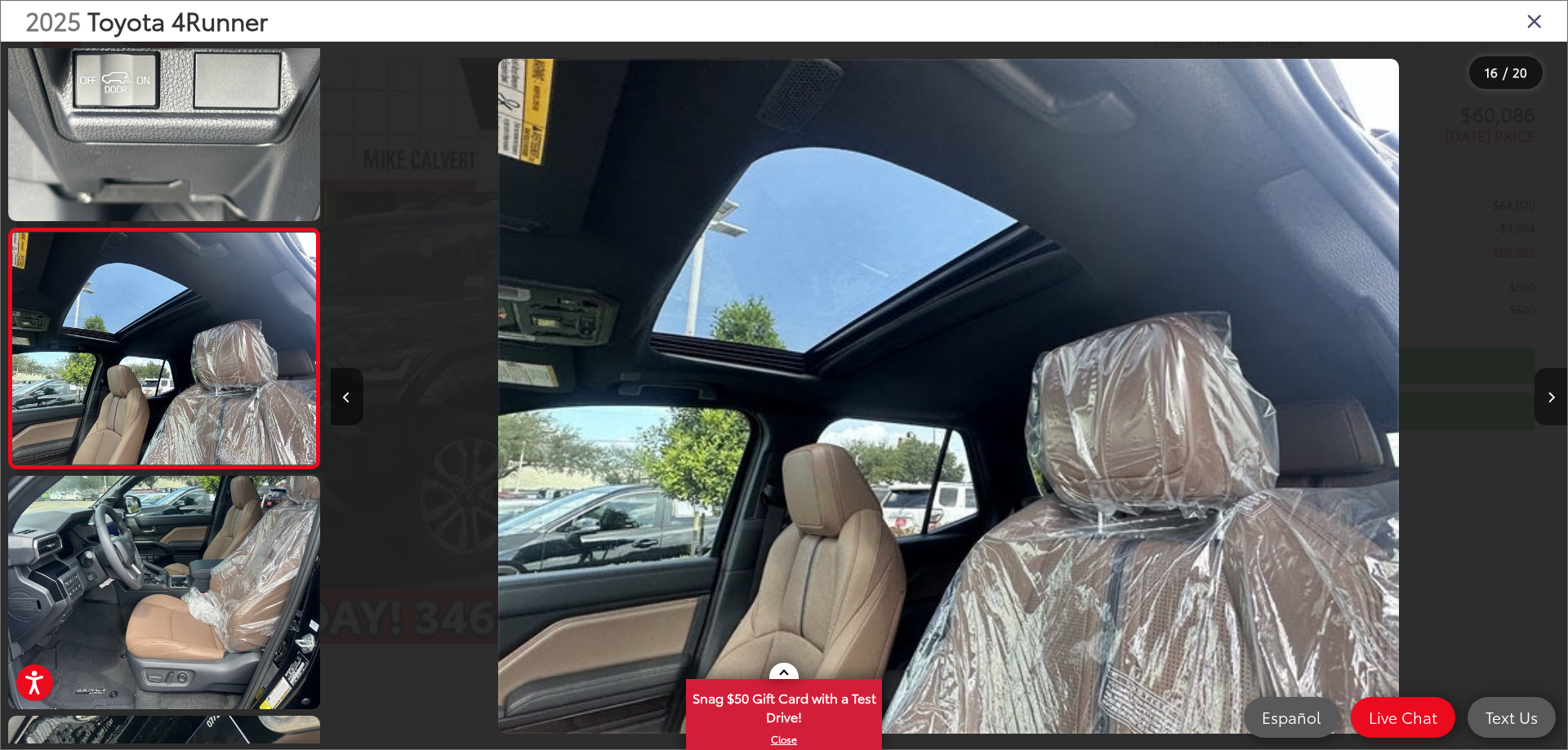
click at [1550, 406] on button "Next image" at bounding box center [1551, 396] width 32 height 57
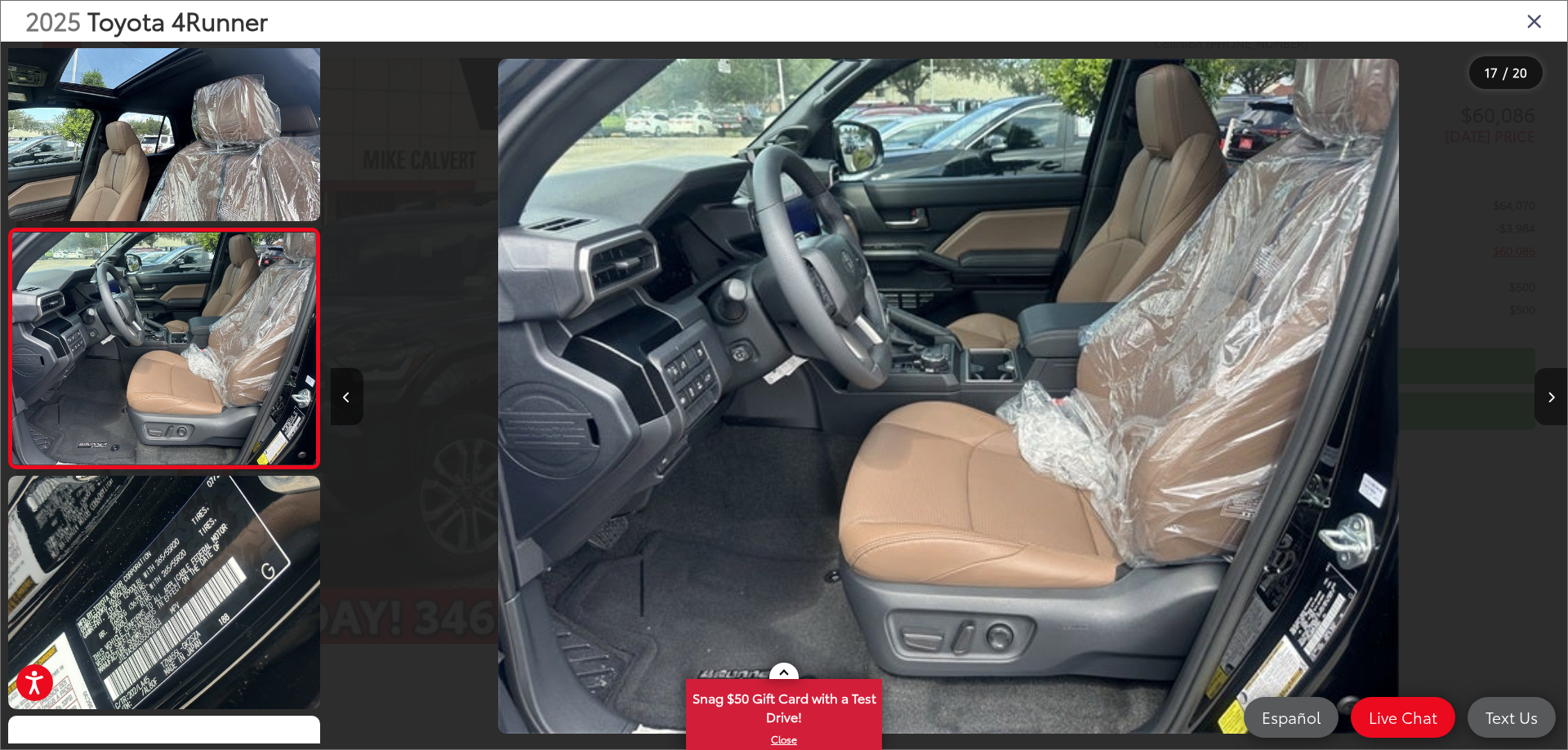
click at [1550, 406] on button "Next image" at bounding box center [1551, 396] width 32 height 57
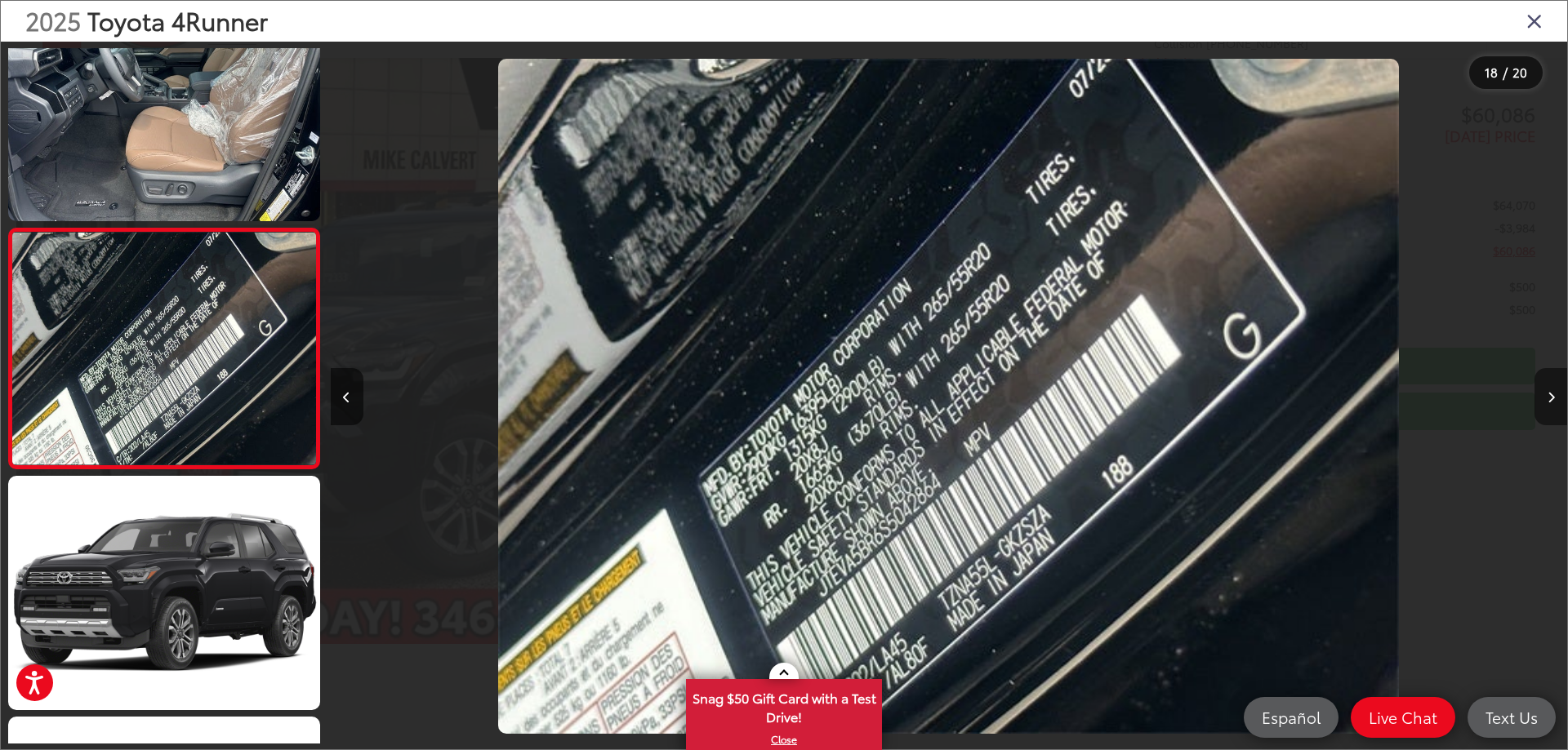
click at [1550, 406] on button "Next image" at bounding box center [1551, 396] width 32 height 57
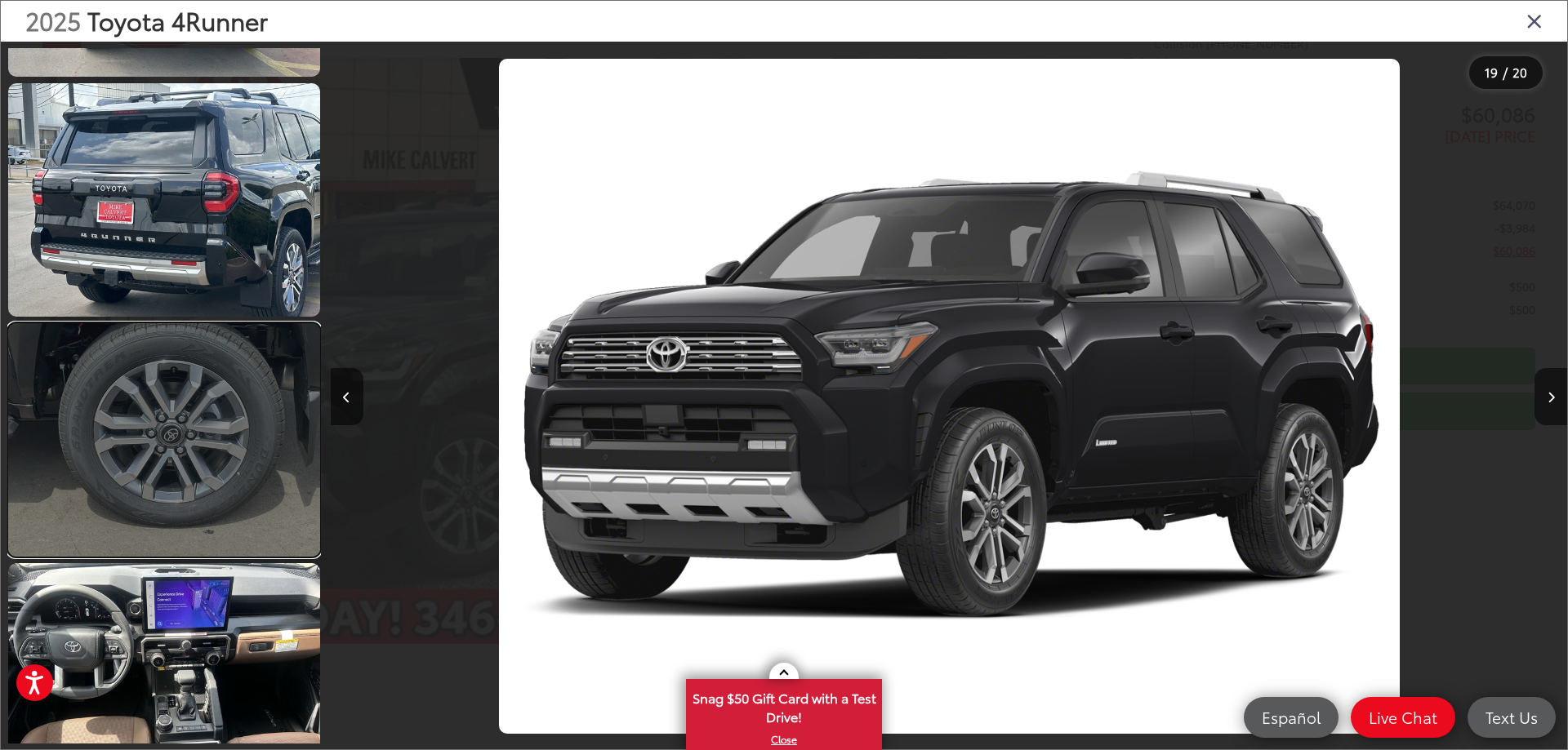
click at [236, 416] on link at bounding box center [164, 440] width 312 height 233
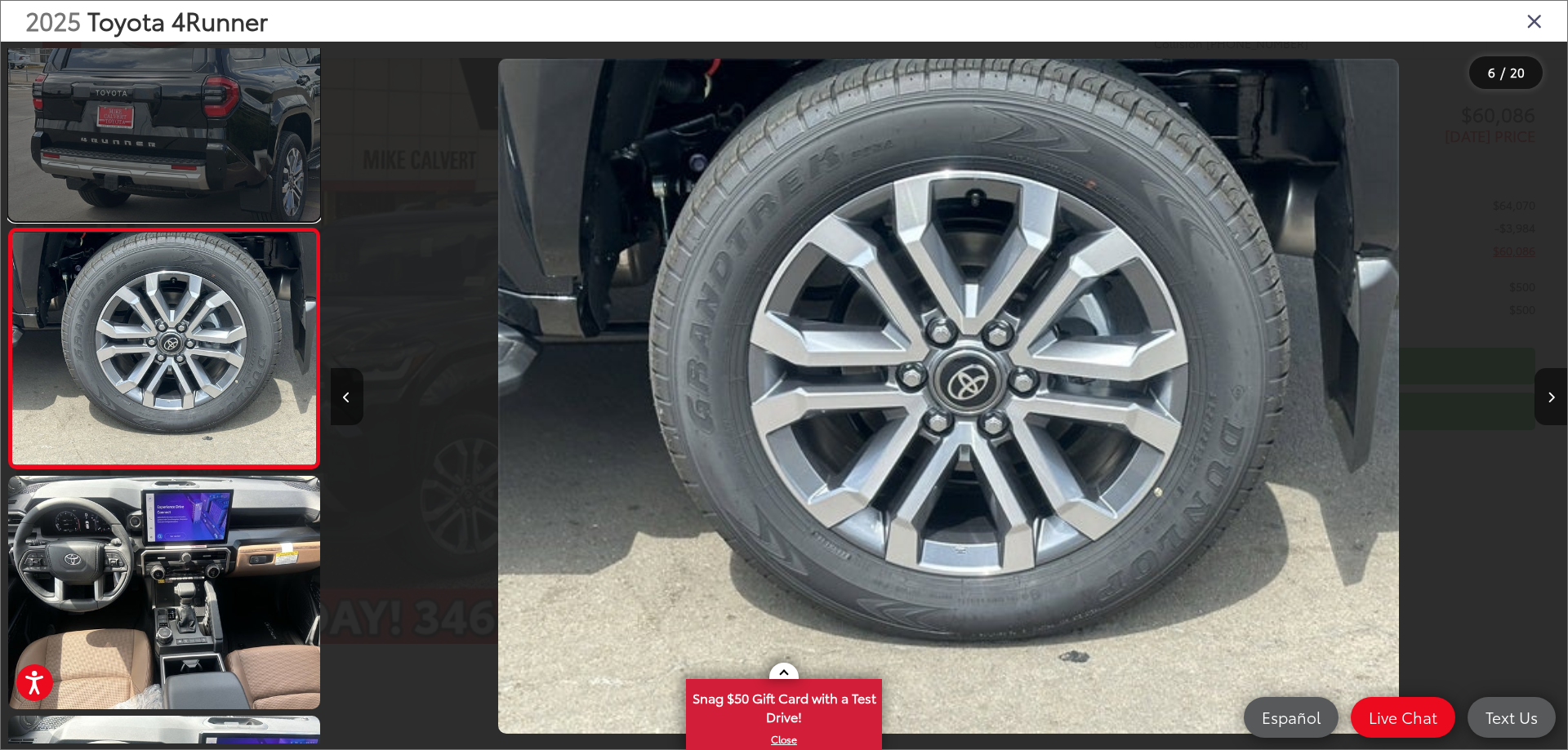
click at [232, 191] on link at bounding box center [164, 104] width 312 height 233
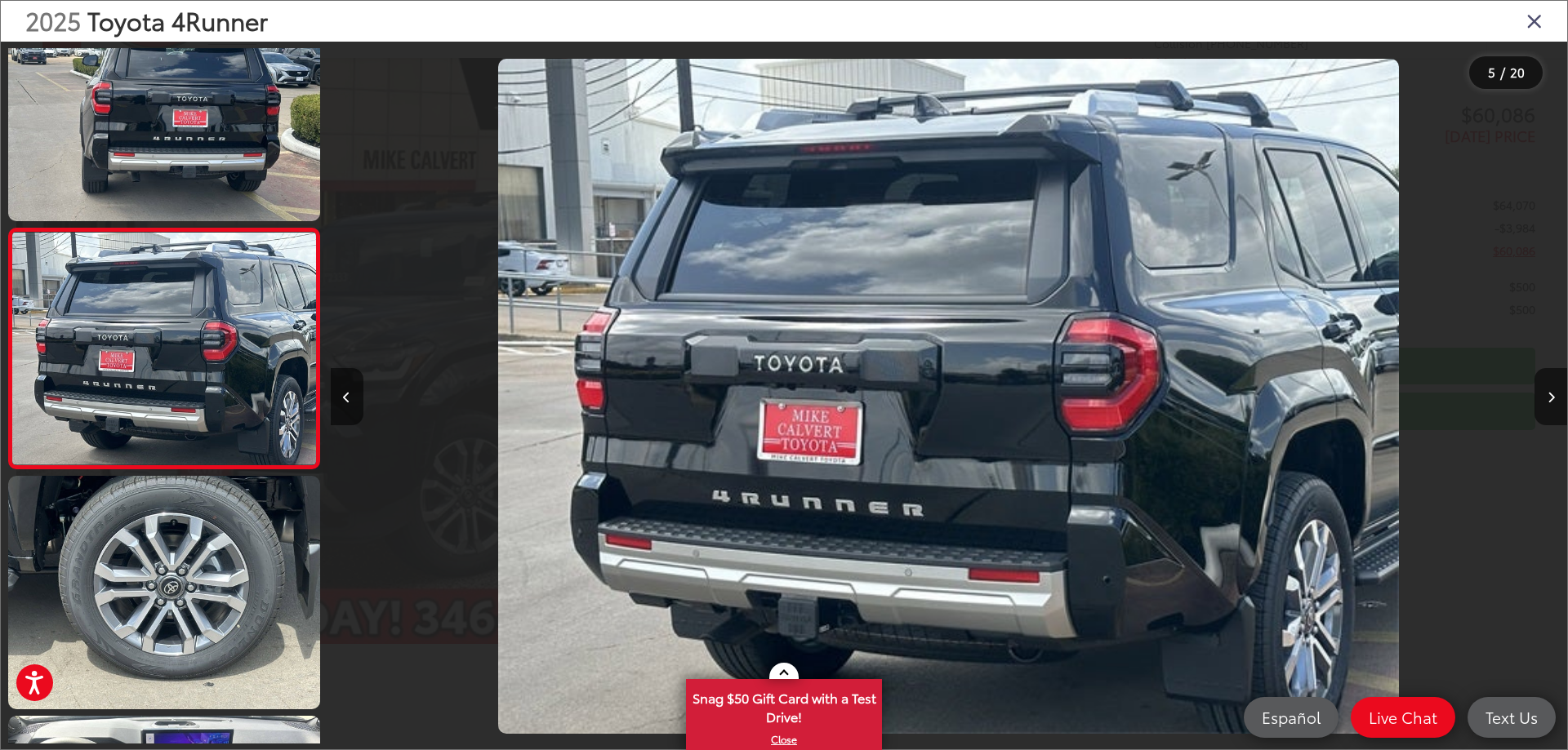
click at [1543, 25] on div "2025 Toyota 4Runner" at bounding box center [784, 21] width 1566 height 41
